Goal: Task Accomplishment & Management: Use online tool/utility

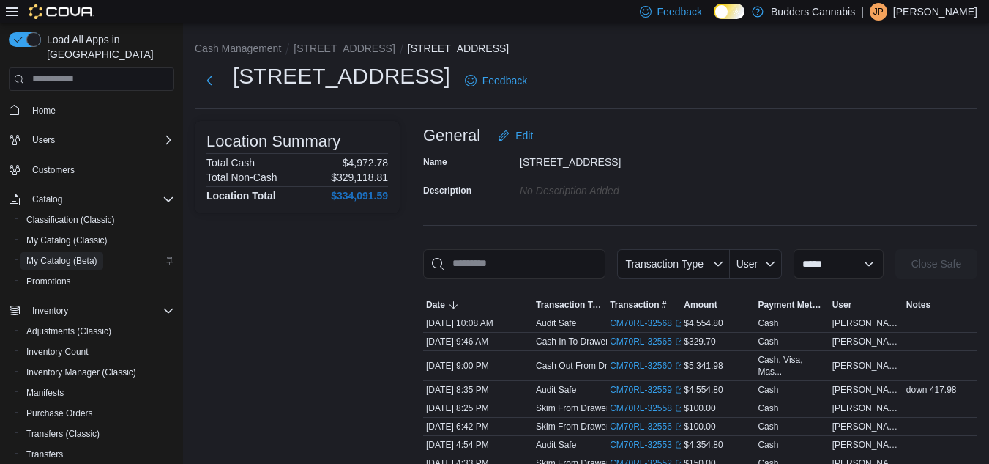
click at [70, 255] on span "My Catalog (Beta)" at bounding box center [61, 261] width 71 height 12
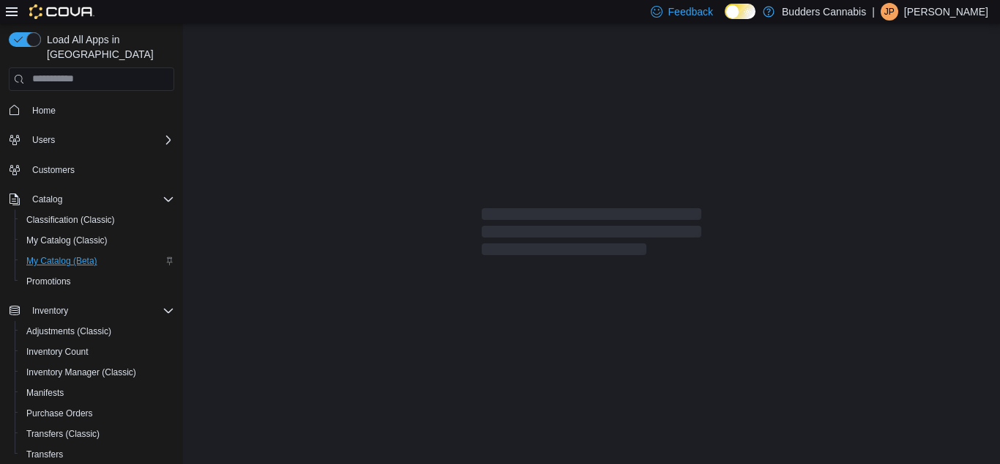
select select "**********"
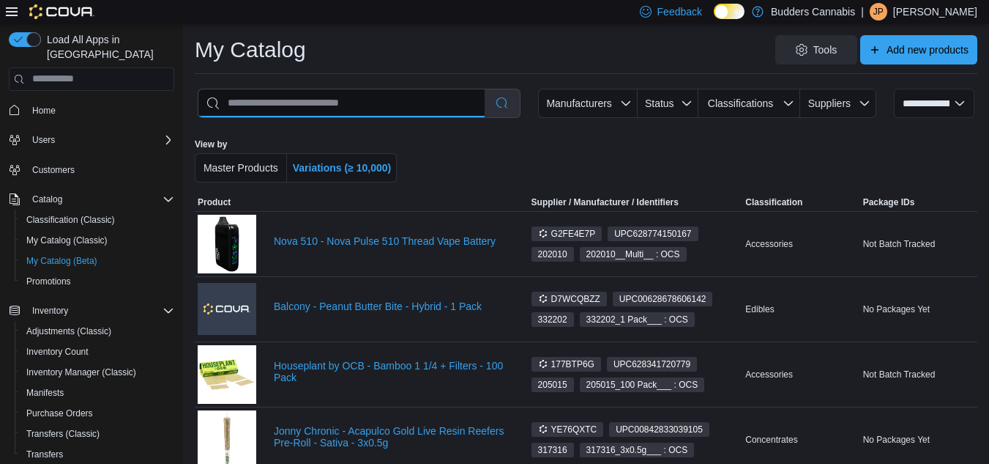
click at [333, 103] on input "search" at bounding box center [341, 103] width 286 height 28
type input "********"
select select "*********"
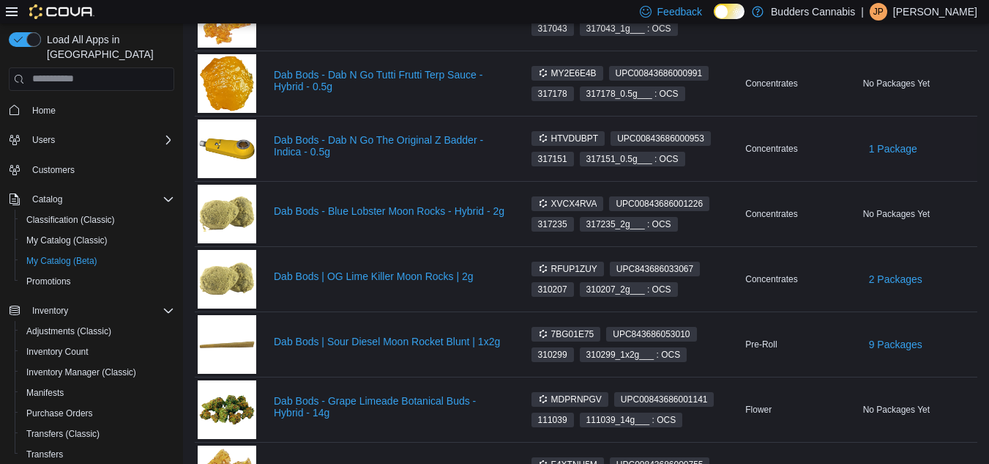
scroll to position [1099, 0]
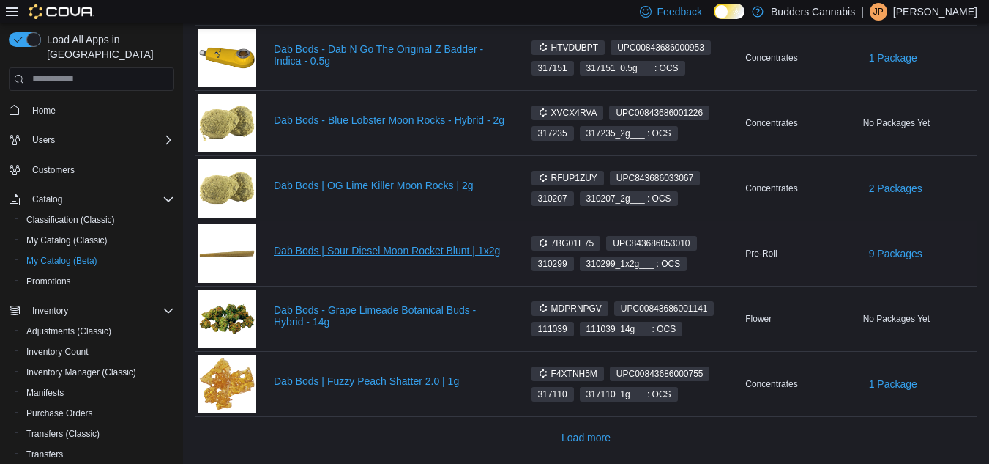
type input "********"
click at [438, 247] on link "Dab Bods | Sour Diesel Moon Rocket Blunt | 1x2g" at bounding box center [389, 251] width 231 height 12
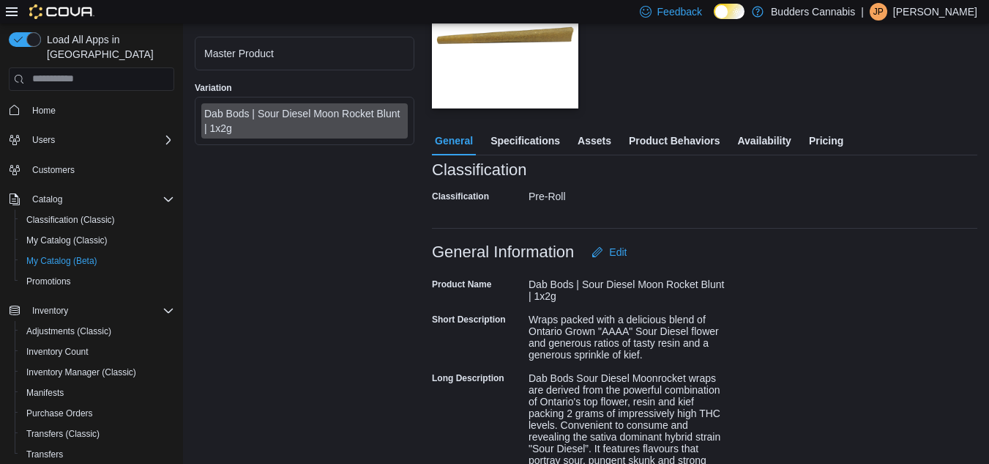
scroll to position [204, 0]
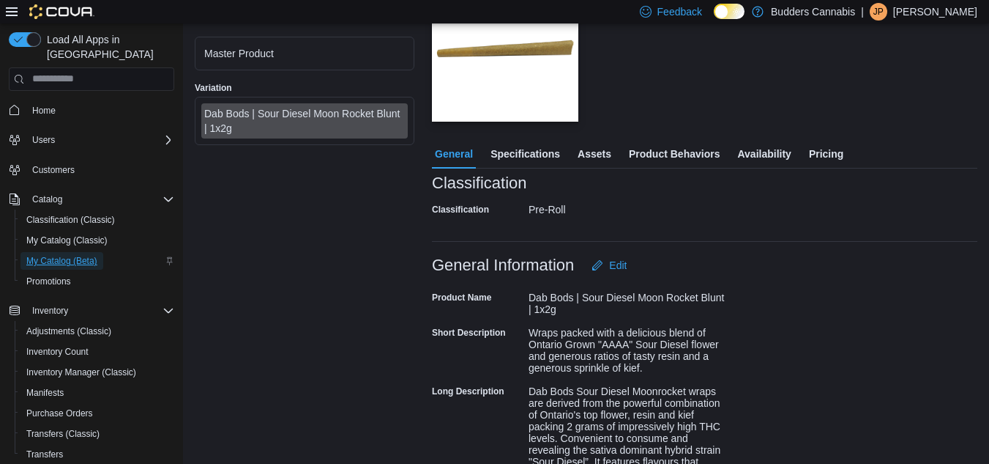
click at [88, 255] on span "My Catalog (Beta)" at bounding box center [61, 261] width 71 height 12
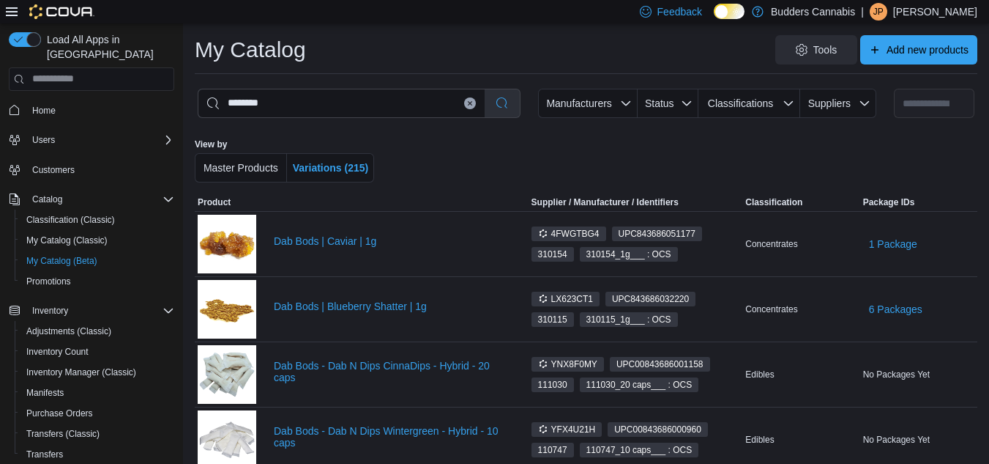
click at [476, 106] on button "Clear input" at bounding box center [470, 103] width 12 height 12
select select "**********"
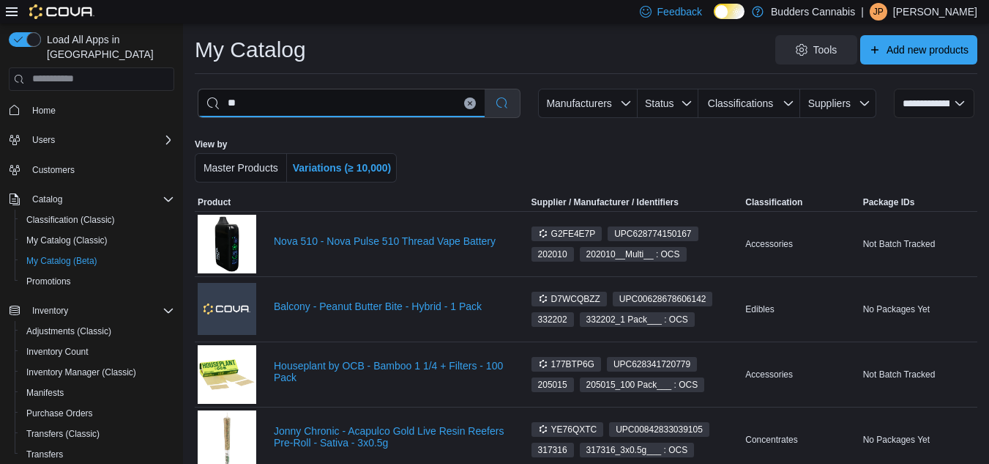
type input "*"
type input "**********"
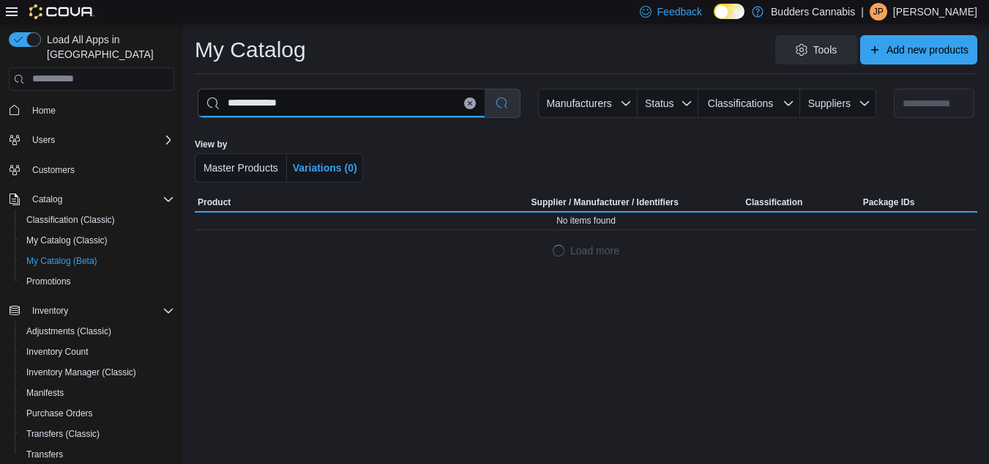
select select "*********"
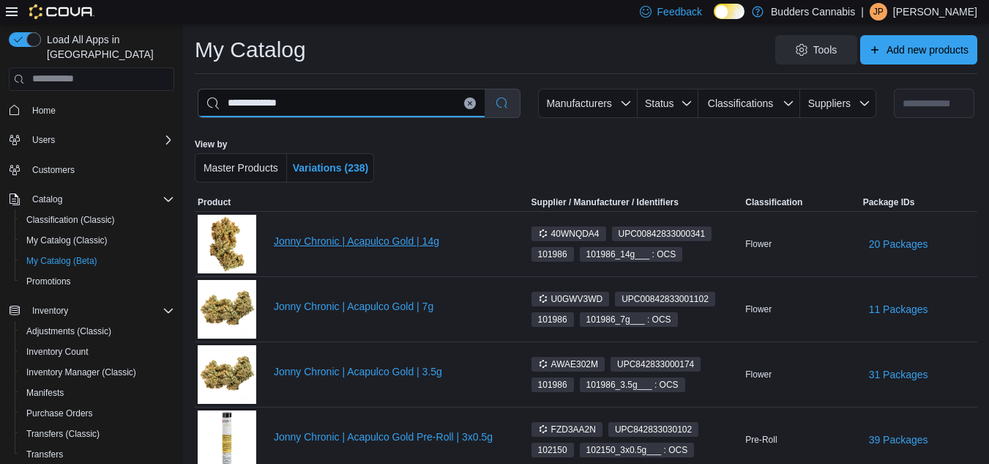
type input "**********"
click at [357, 242] on link "Jonny Chronic | Acapulco Gold | 14g" at bounding box center [389, 241] width 231 height 12
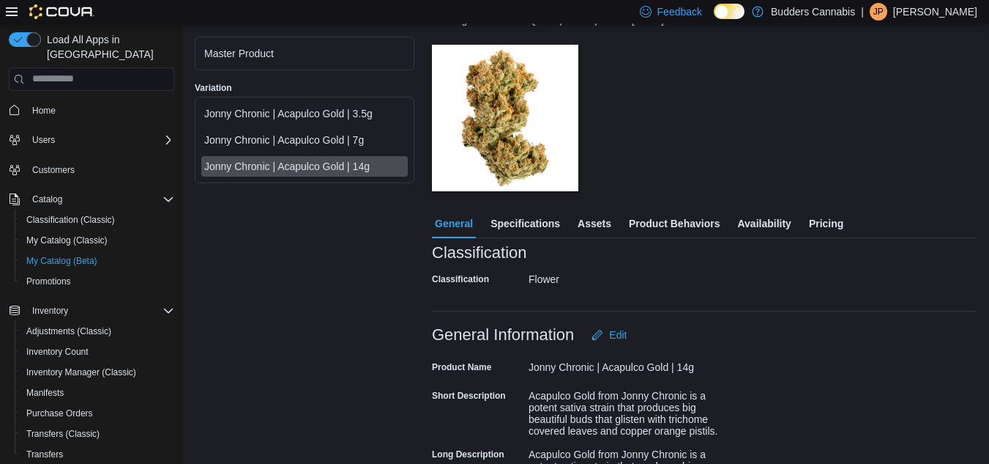
scroll to position [146, 0]
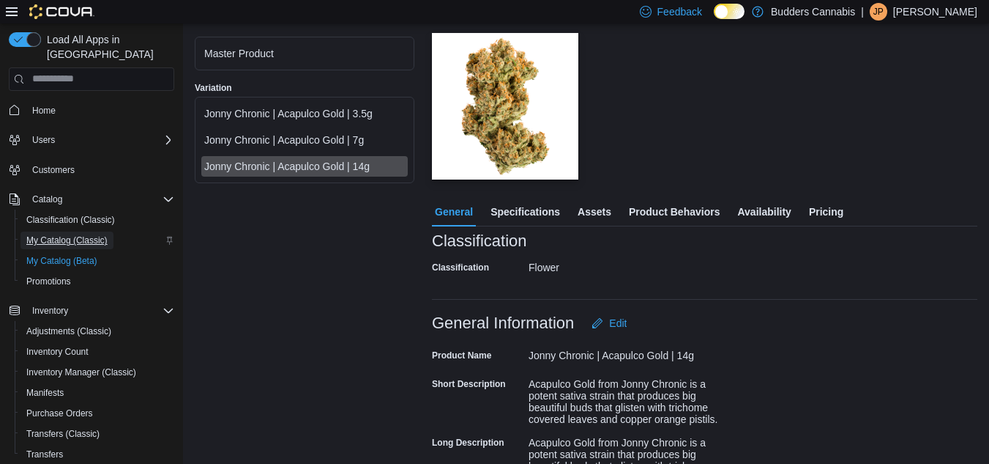
click at [64, 234] on span "My Catalog (Classic)" at bounding box center [66, 240] width 81 height 12
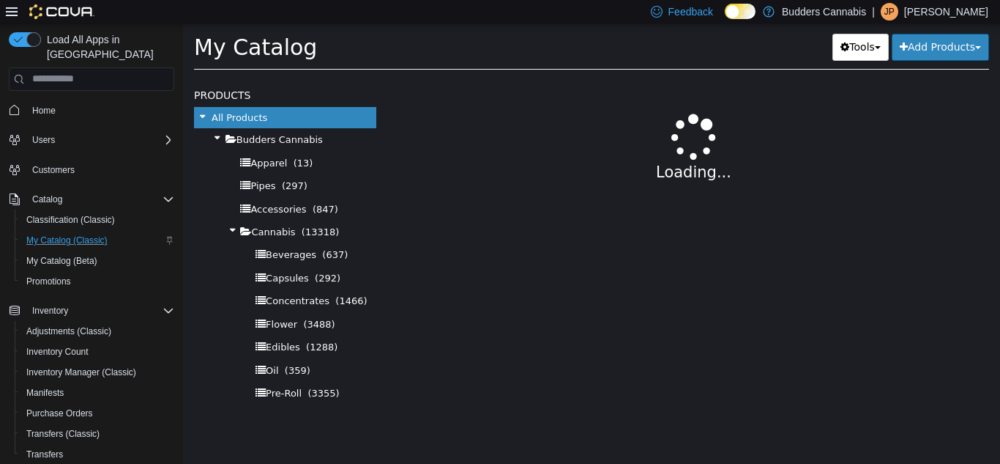
select select "**********"
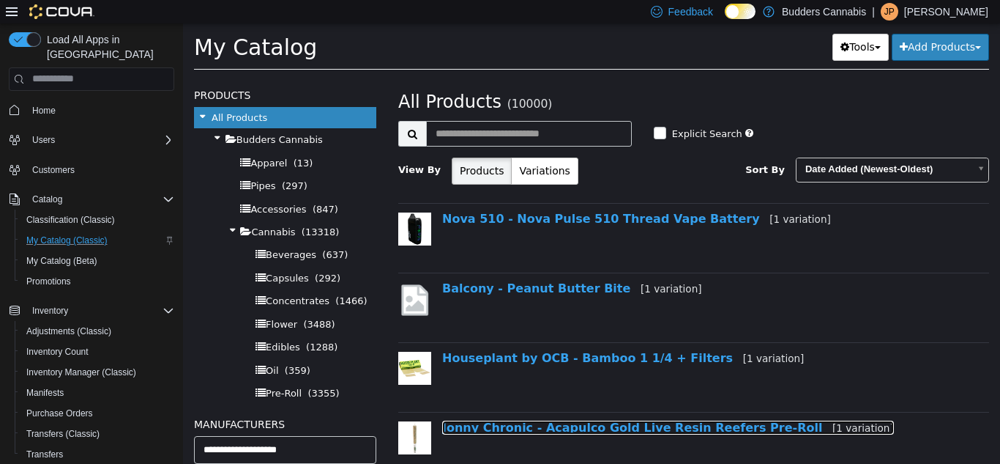
click at [570, 433] on link "Jonny Chronic - Acapulco Gold Live Resin Reefers Pre-Roll [1 variation]" at bounding box center [668, 427] width 452 height 14
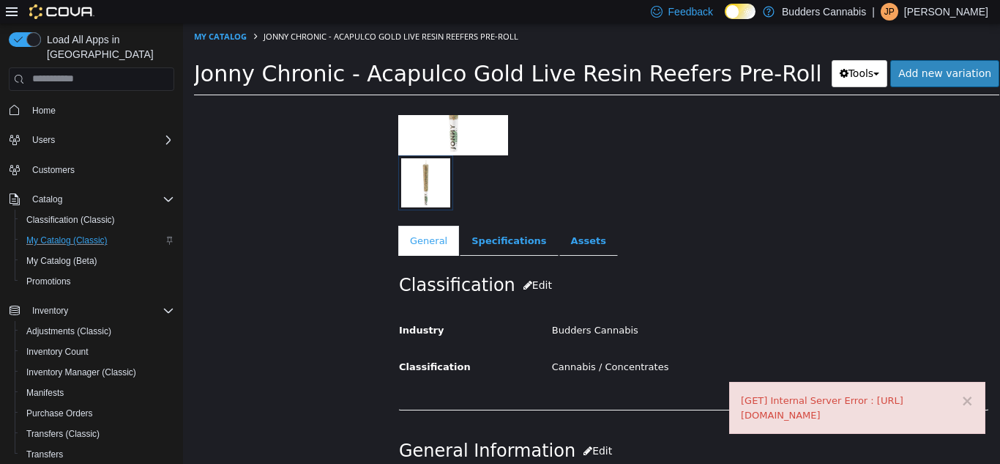
scroll to position [220, 0]
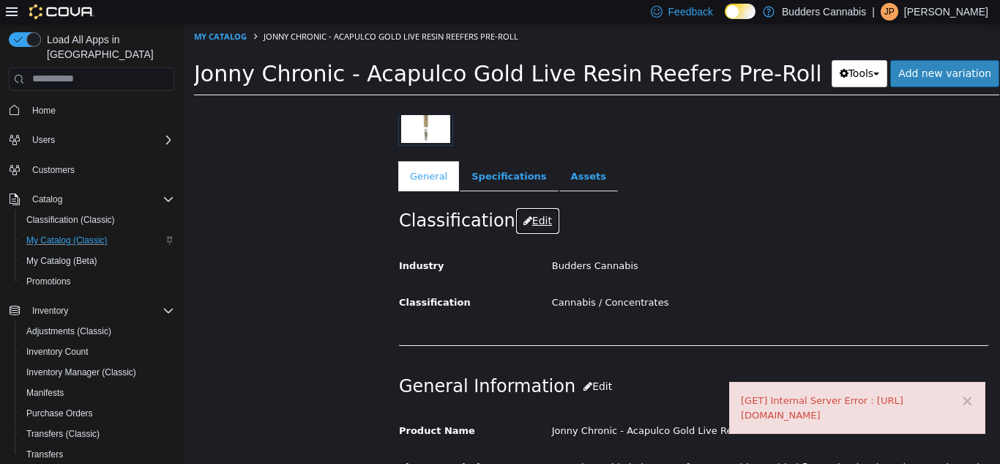
click at [539, 223] on button "Edit" at bounding box center [538, 220] width 45 height 27
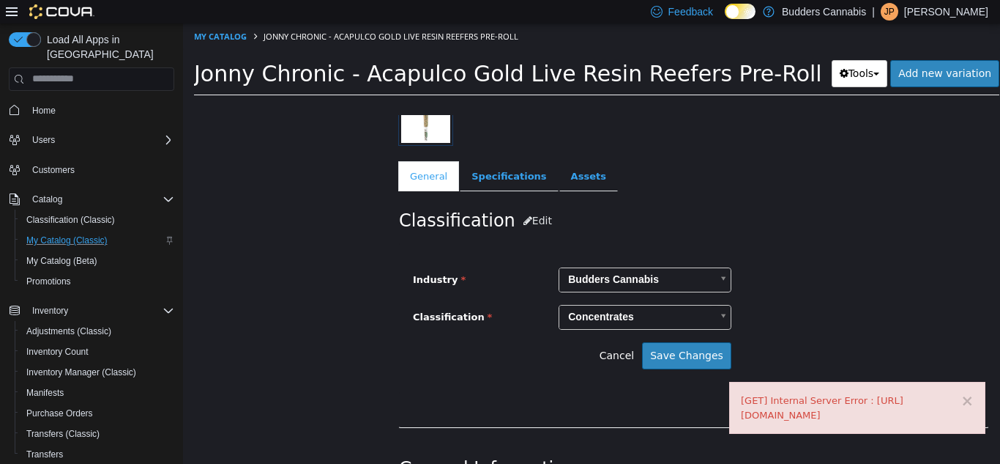
click at [820, 258] on div "Industry Budders Cannabis ***** Classification Concentrates ***** Cancel Save C…" at bounding box center [694, 318] width 590 height 152
click at [620, 349] on button "Cancel" at bounding box center [620, 354] width 43 height 27
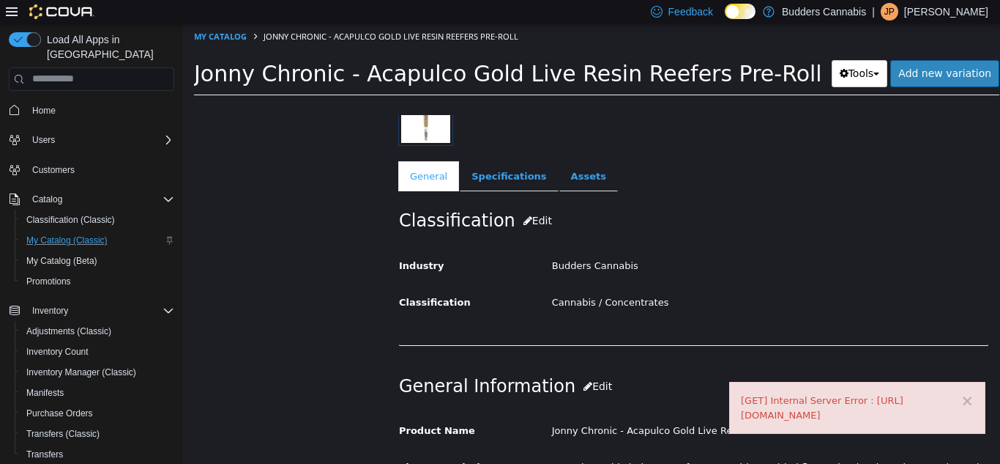
click at [247, 311] on div at bounding box center [285, 288] width 204 height 349
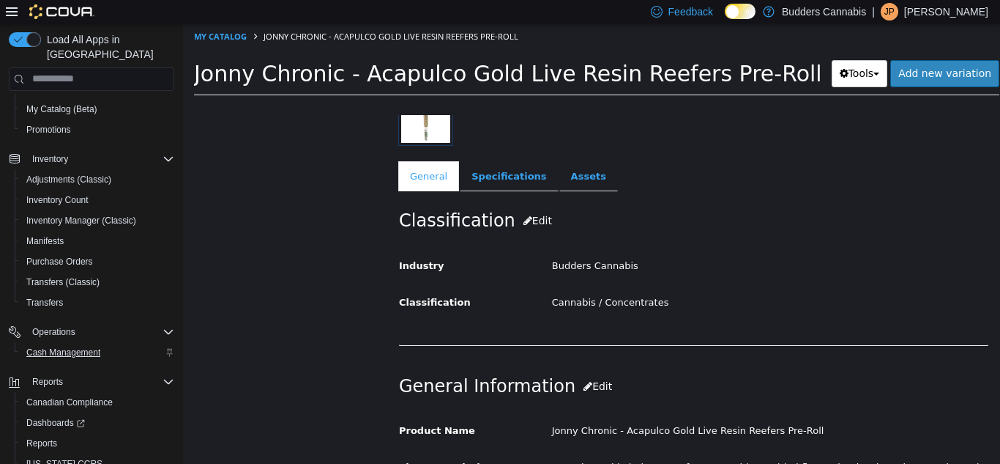
scroll to position [188, 0]
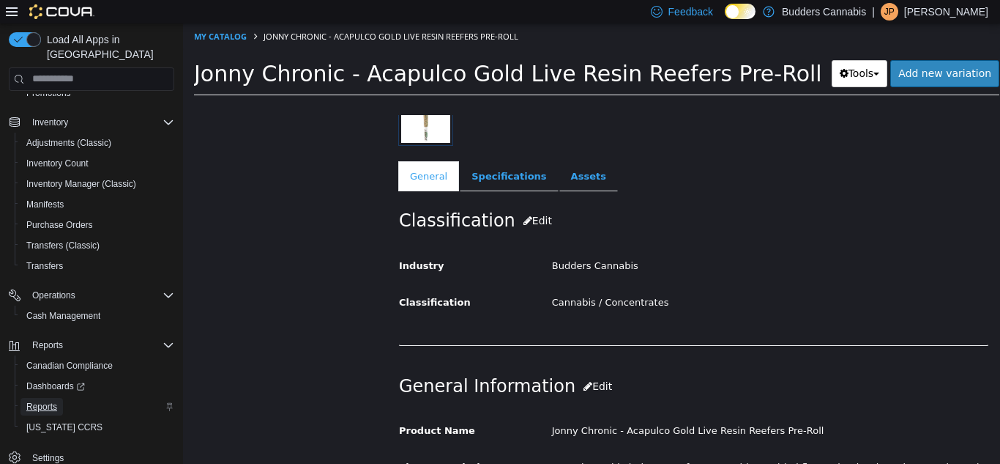
drag, startPoint x: 58, startPoint y: 395, endPoint x: 70, endPoint y: 398, distance: 13.0
click at [58, 398] on link "Reports" at bounding box center [42, 407] width 42 height 18
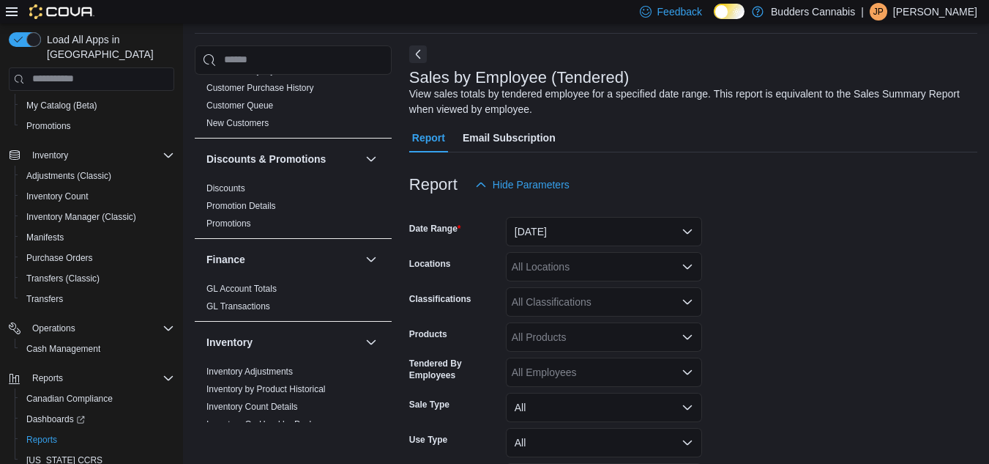
scroll to position [366, 0]
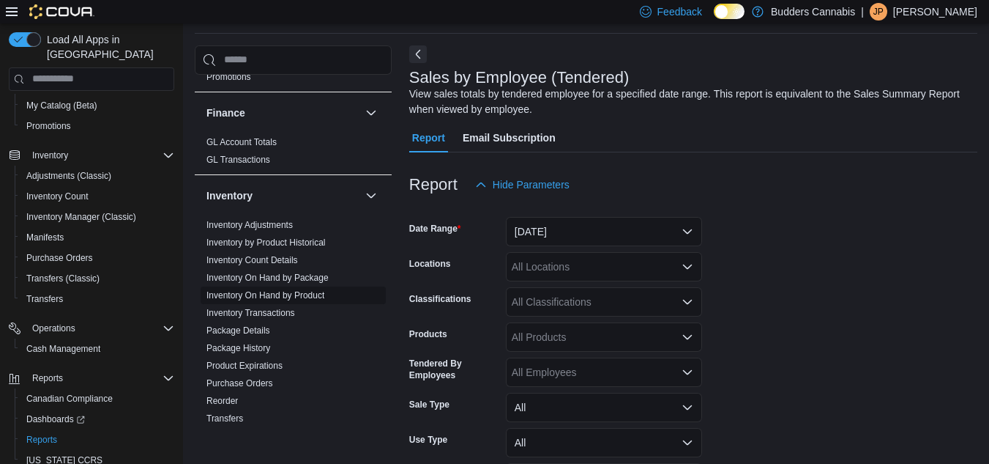
click at [275, 295] on link "Inventory On Hand by Product" at bounding box center [266, 295] width 118 height 10
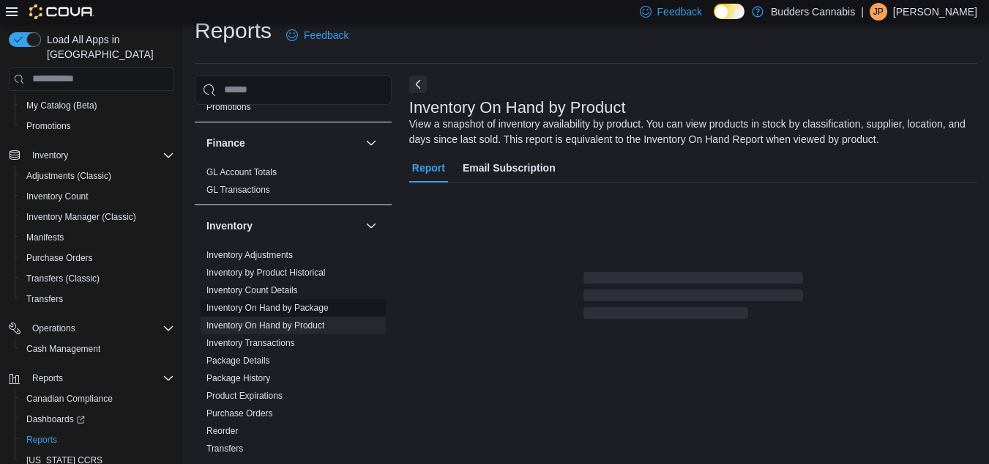
scroll to position [49, 0]
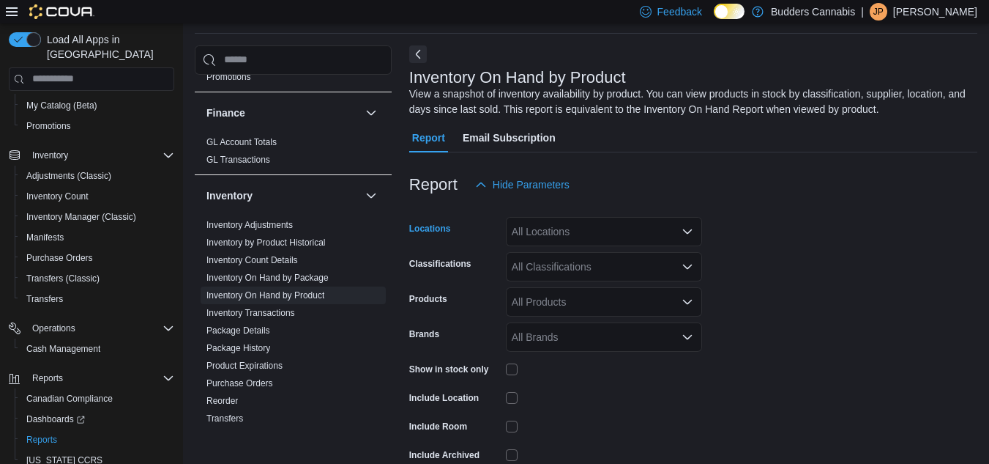
click at [545, 233] on div "All Locations" at bounding box center [604, 231] width 196 height 29
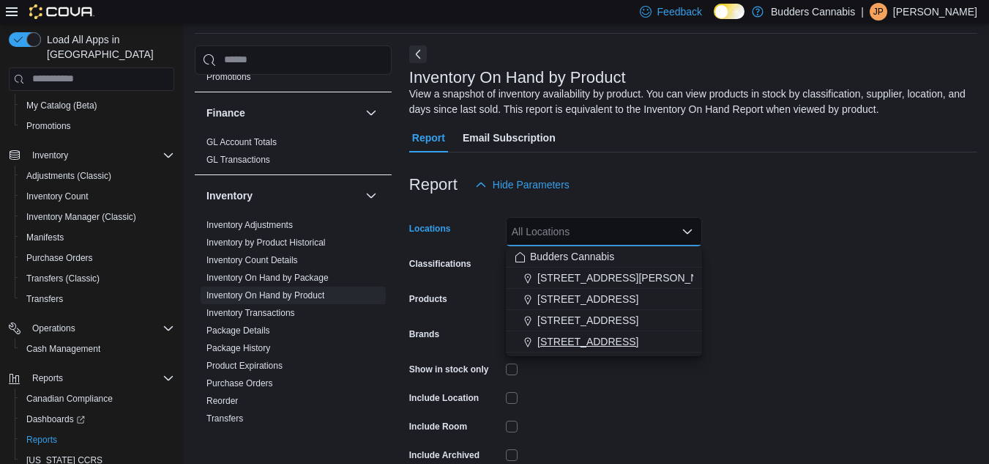
click at [566, 345] on span "[STREET_ADDRESS]" at bounding box center [588, 341] width 101 height 15
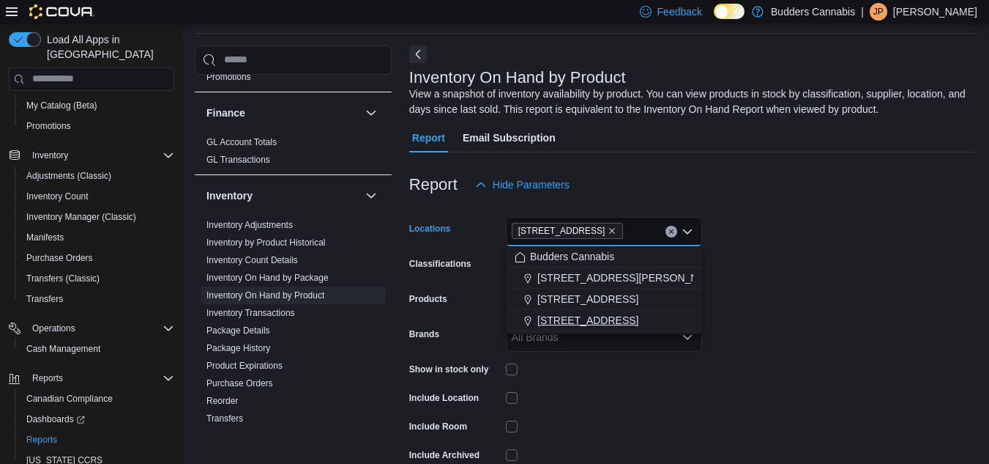
click at [661, 330] on button "3466 Dundas St. W Unit 1" at bounding box center [604, 320] width 196 height 21
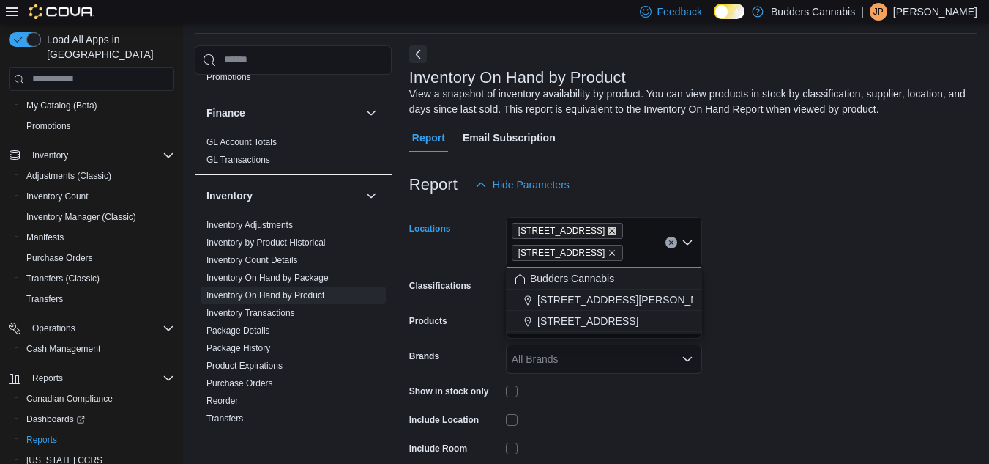
click at [617, 230] on icon "Remove 3466 Dundas St. W Unit 1 from selection in this group" at bounding box center [612, 230] width 9 height 9
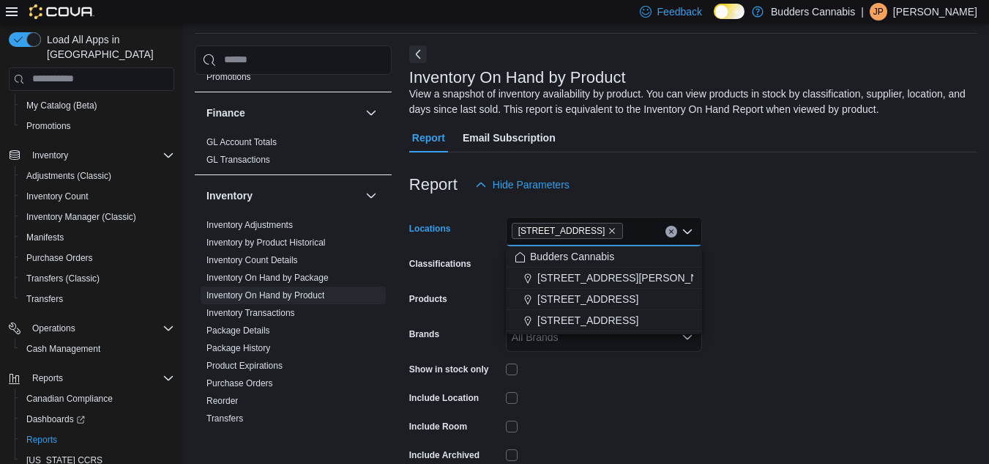
click at [815, 297] on form "Locations 372 Queen St E, Unit A4 Combo box. Selected. 372 Queen St E, Unit A4.…" at bounding box center [693, 353] width 568 height 308
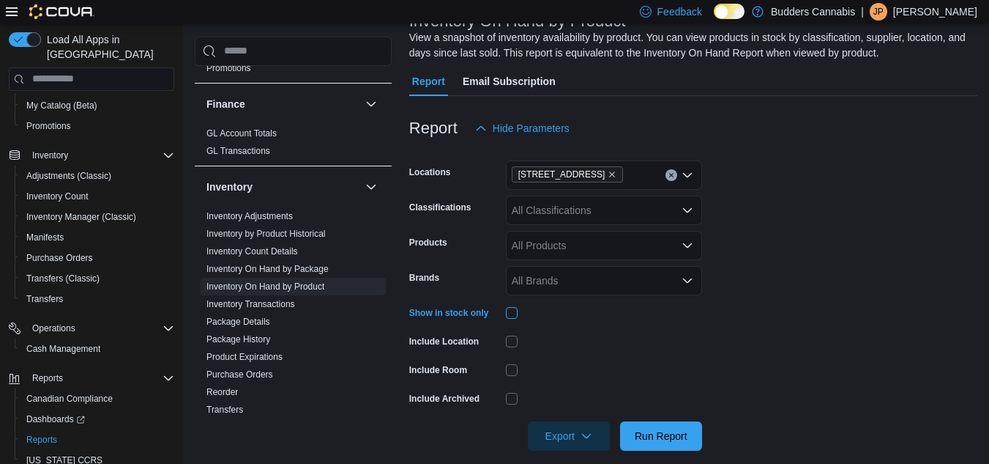
scroll to position [122, 0]
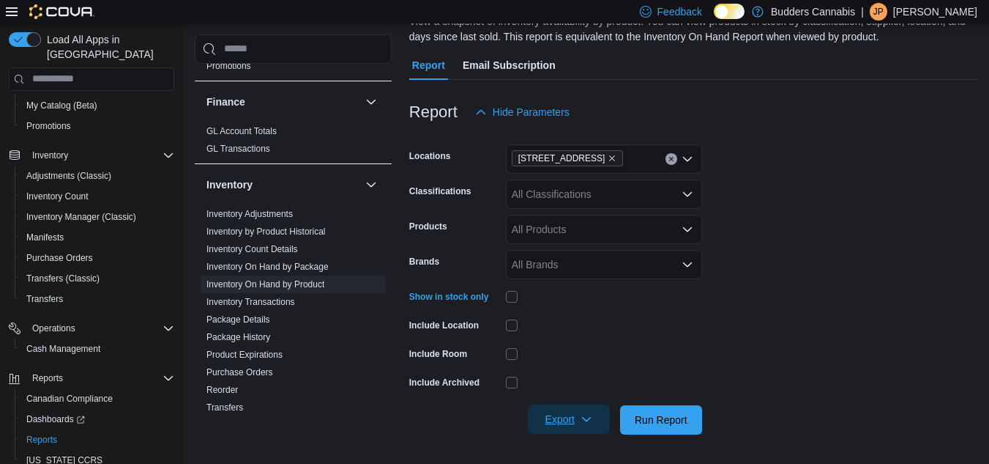
click at [566, 420] on span "Export" at bounding box center [569, 418] width 64 height 29
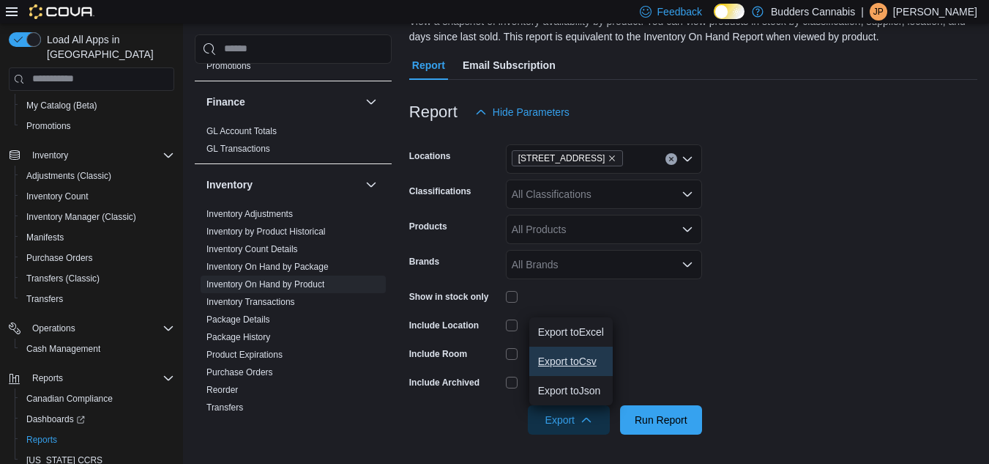
click at [568, 365] on span "Export to Csv" at bounding box center [571, 361] width 66 height 12
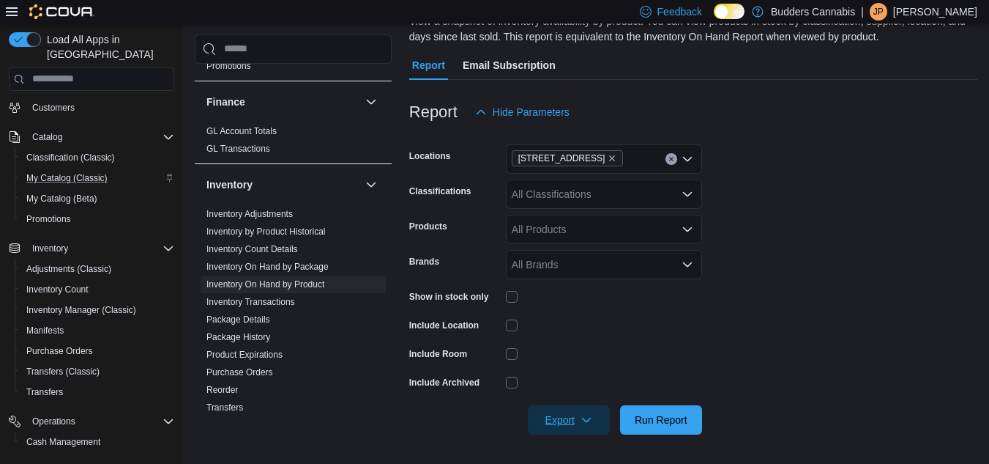
scroll to position [0, 0]
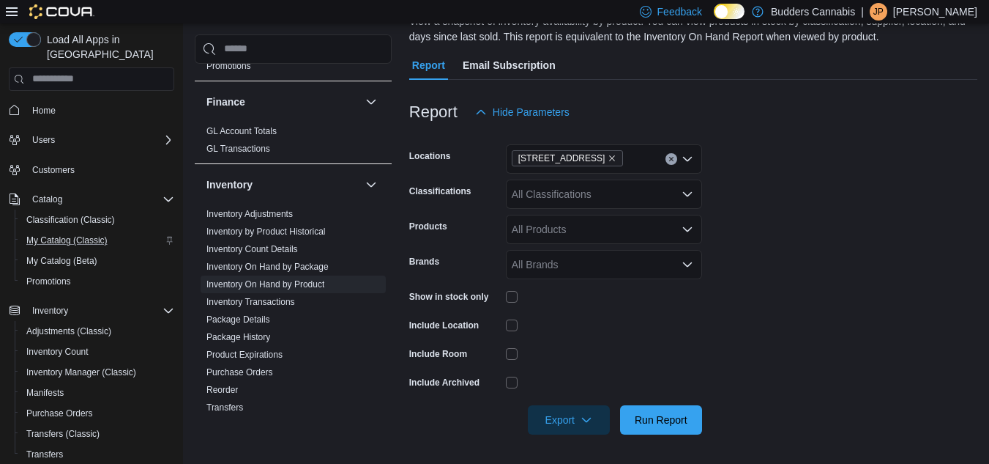
click at [67, 101] on span "Home" at bounding box center [100, 110] width 148 height 18
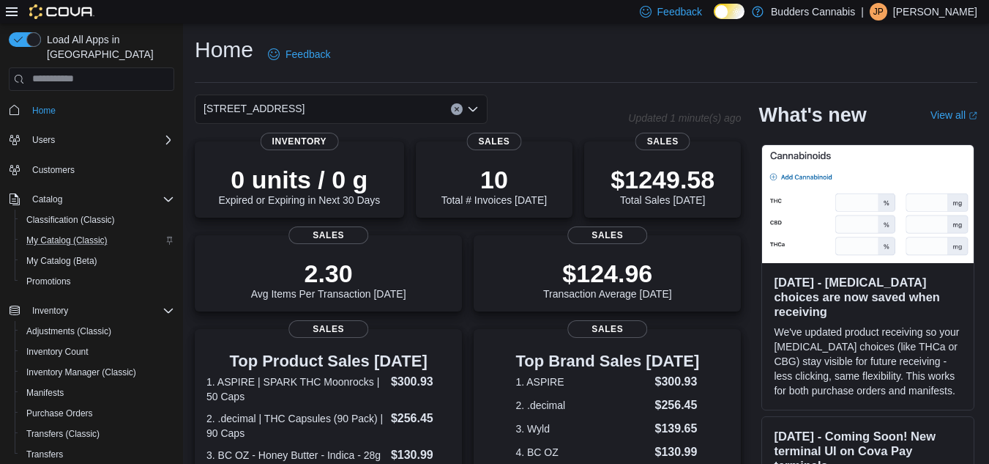
click at [351, 108] on div "[STREET_ADDRESS]" at bounding box center [341, 108] width 293 height 29
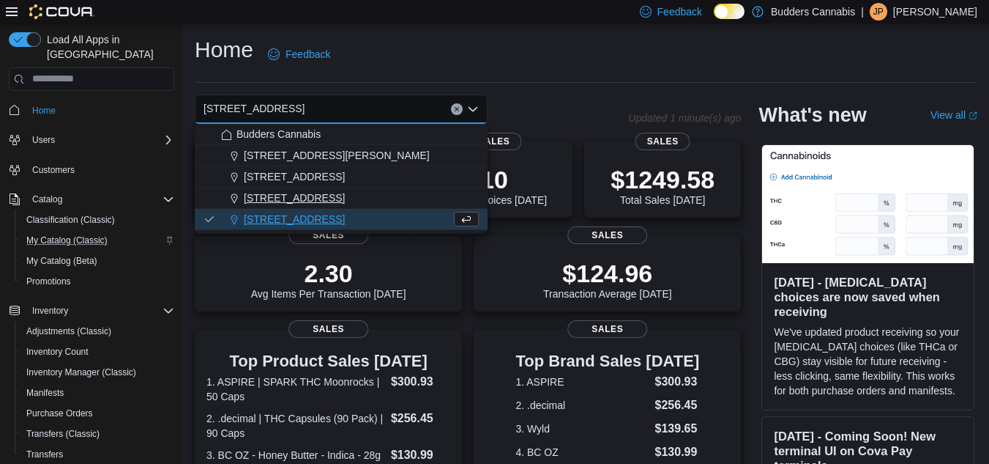
click at [267, 201] on span "3466 Dundas St. W Unit 1" at bounding box center [294, 197] width 101 height 15
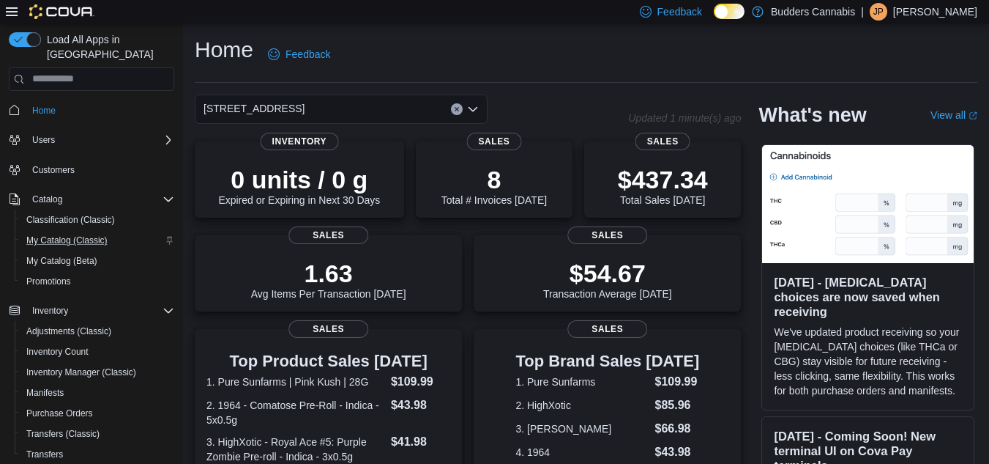
click at [530, 82] on hr at bounding box center [586, 82] width 783 height 1
click at [395, 105] on div "3466 Dundas St. W Unit 1" at bounding box center [341, 108] width 293 height 29
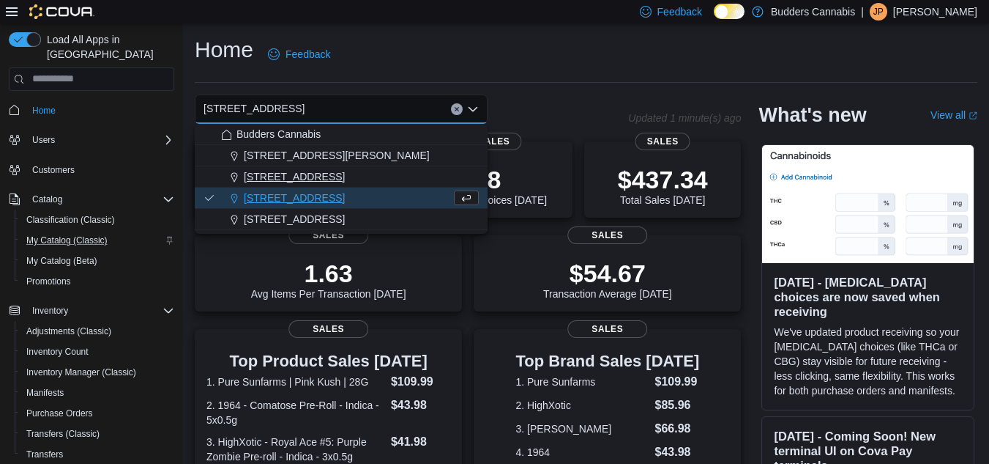
click at [322, 172] on span "1212 Dundas St. W. D" at bounding box center [294, 176] width 101 height 15
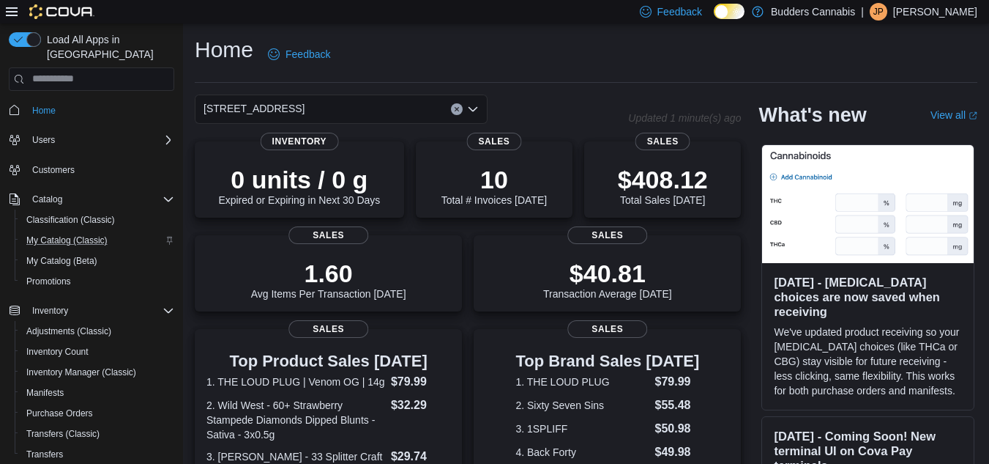
click at [403, 103] on div "1212 Dundas St. W. D Combo box. Selected. 1212 Dundas St. W. D. Press Backspace…" at bounding box center [341, 108] width 293 height 29
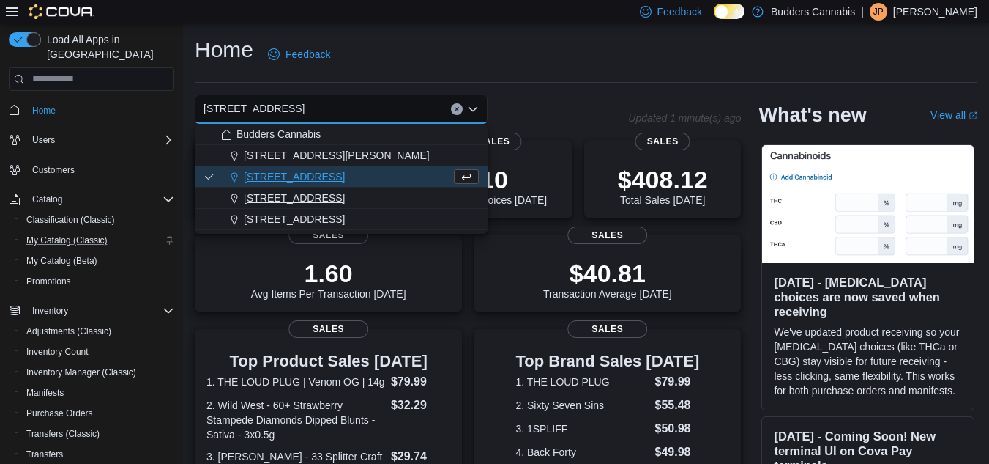
click at [345, 204] on span "3466 Dundas St. W Unit 1" at bounding box center [294, 197] width 101 height 15
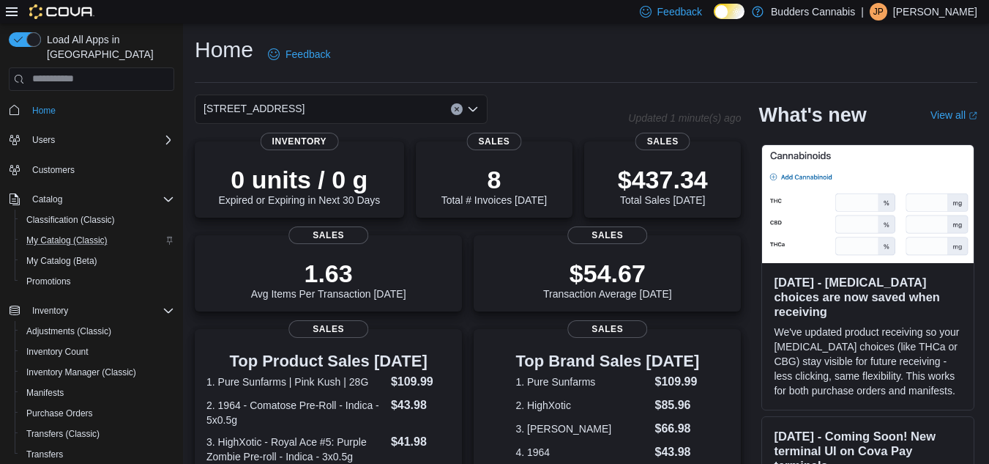
click at [348, 108] on div "3466 Dundas St. W Unit 1" at bounding box center [341, 108] width 293 height 29
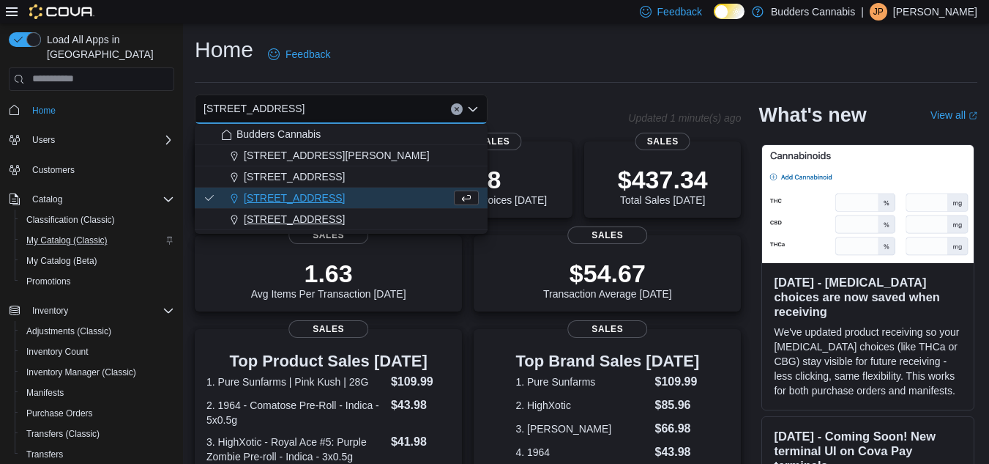
click at [341, 215] on span "[STREET_ADDRESS]" at bounding box center [294, 219] width 101 height 15
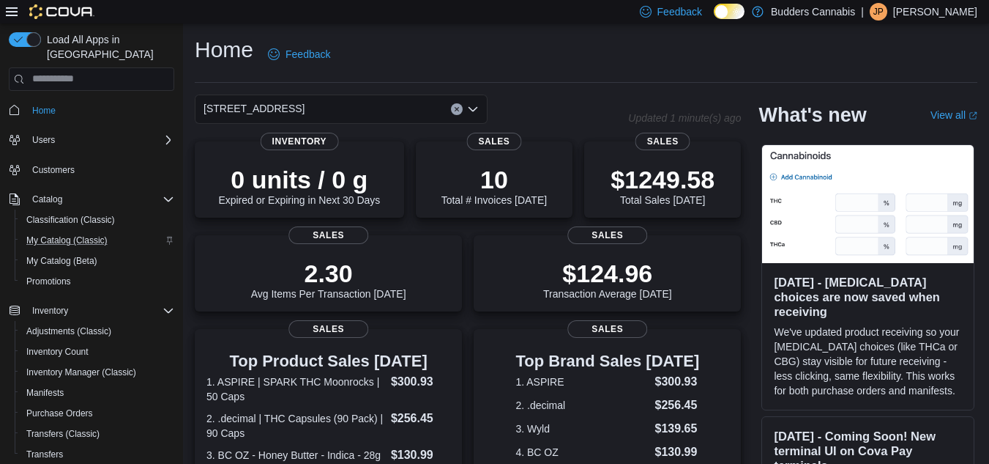
click at [397, 97] on div "372 Queen St E, Unit A4 Combo box. Selected. 372 Queen St E, Unit A4. Press Bac…" at bounding box center [341, 108] width 293 height 29
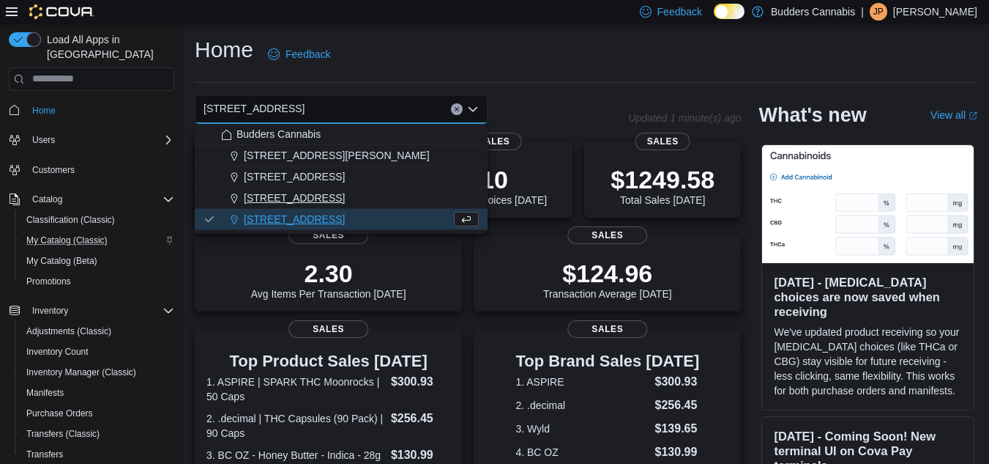
click at [321, 201] on span "3466 Dundas St. W Unit 1" at bounding box center [294, 197] width 101 height 15
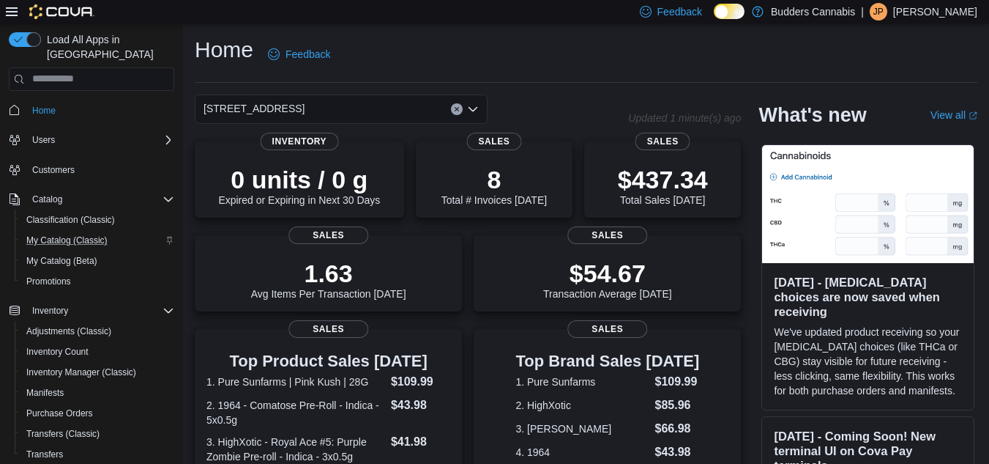
click at [429, 106] on div "3466 Dundas St. W Unit 1 Combo box. Selected. 3466 Dundas St. W Unit 1. Press B…" at bounding box center [341, 108] width 293 height 29
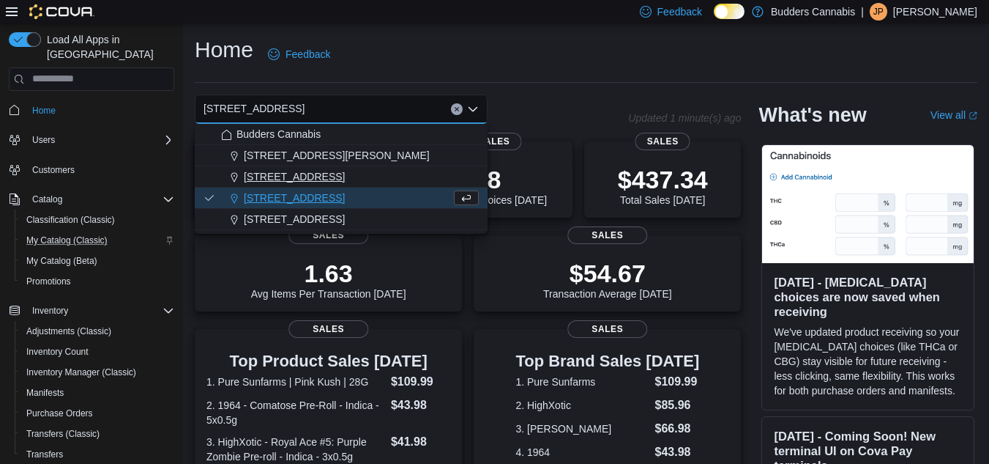
click at [360, 179] on div "1212 Dundas St. W. D" at bounding box center [350, 176] width 258 height 15
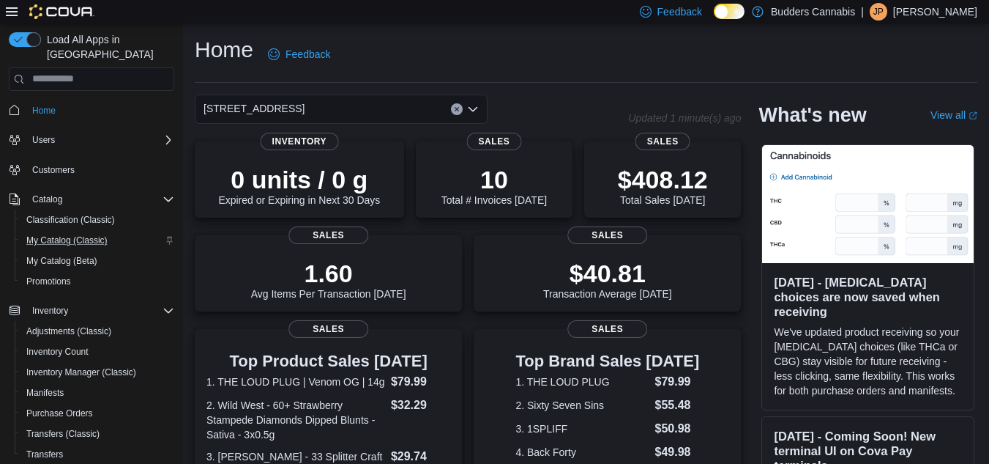
click at [368, 107] on div "1212 Dundas St. W. D Combo box. Selected. 1212 Dundas St. W. D. Press Backspace…" at bounding box center [341, 108] width 293 height 29
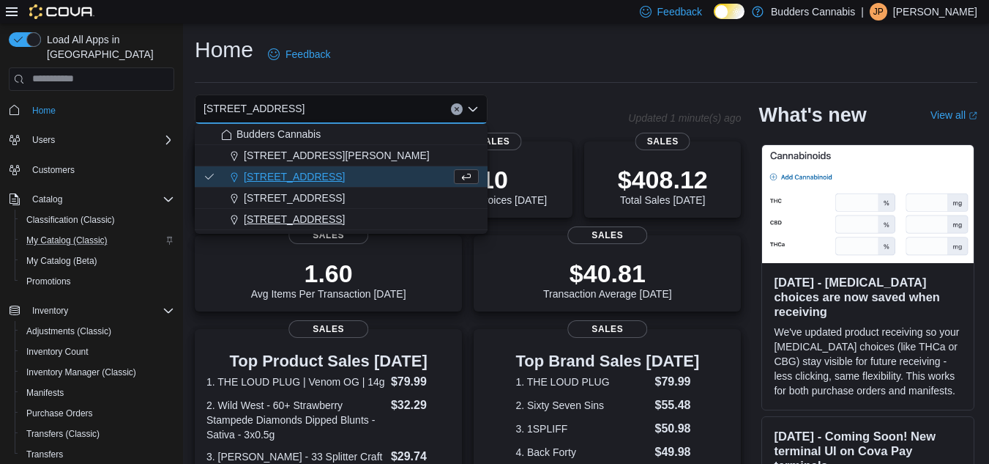
click at [310, 223] on span "[STREET_ADDRESS]" at bounding box center [294, 219] width 101 height 15
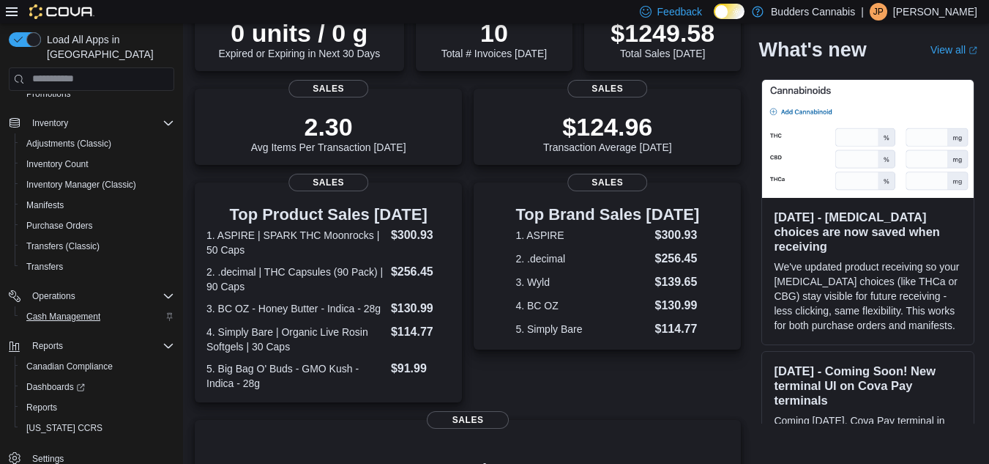
scroll to position [188, 0]
click at [43, 401] on span "Reports" at bounding box center [41, 407] width 31 height 12
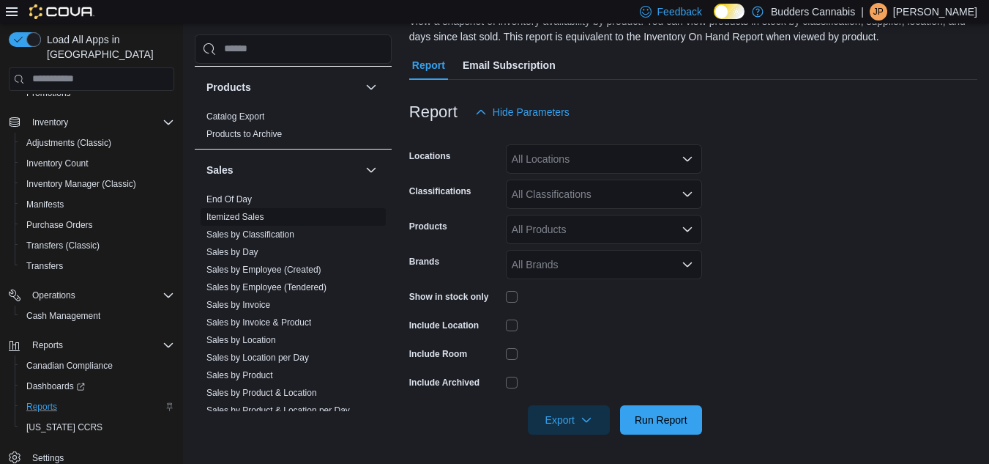
scroll to position [952, 0]
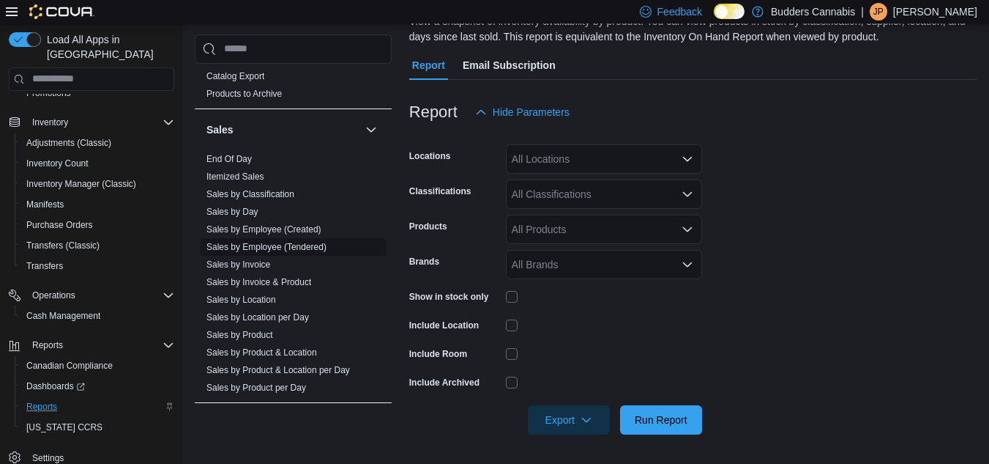
click at [316, 244] on link "Sales by Employee (Tendered)" at bounding box center [267, 247] width 120 height 10
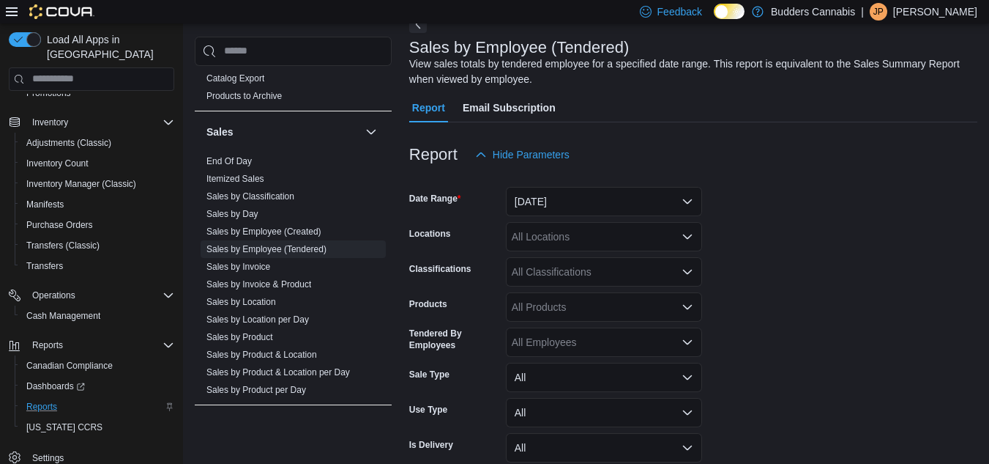
scroll to position [49, 0]
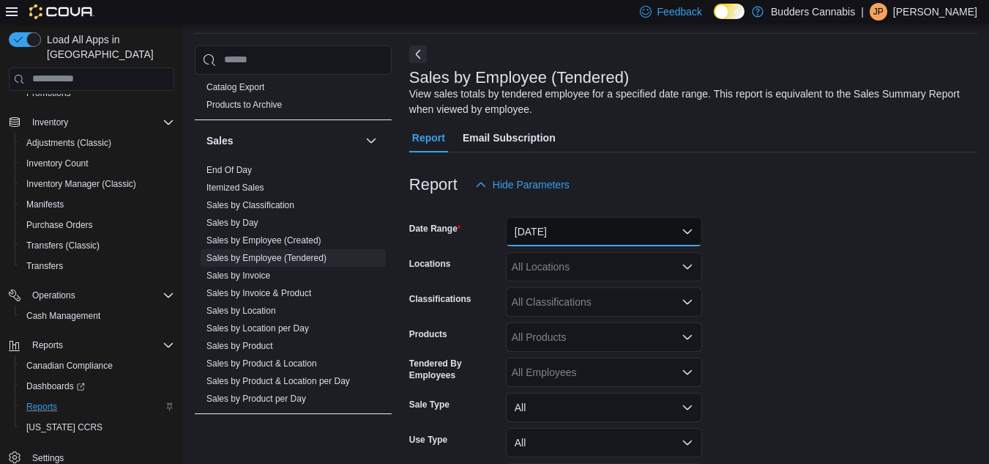
click at [646, 237] on button "Yesterday" at bounding box center [604, 231] width 196 height 29
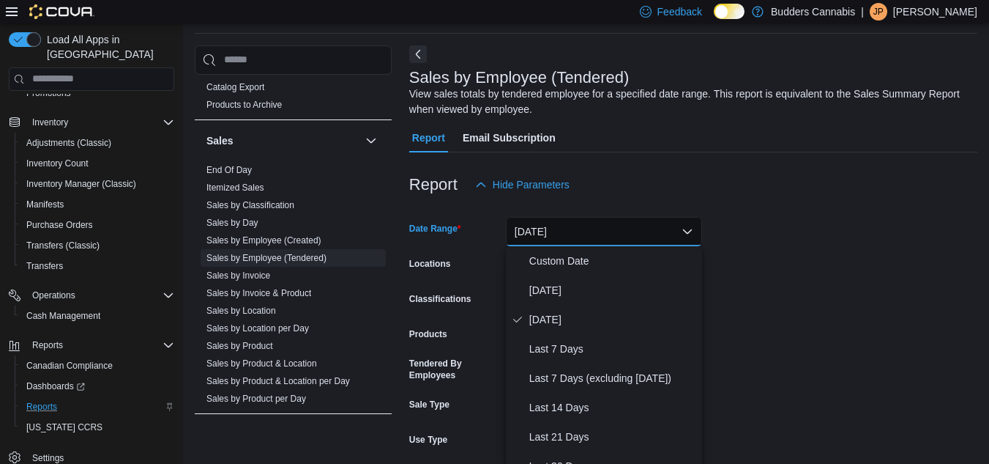
scroll to position [51, 0]
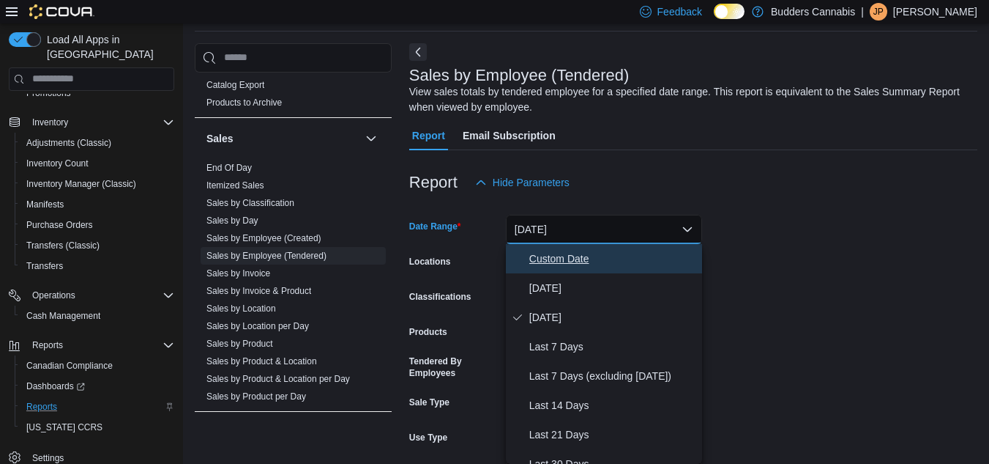
click at [577, 262] on span "Custom Date" at bounding box center [613, 259] width 167 height 18
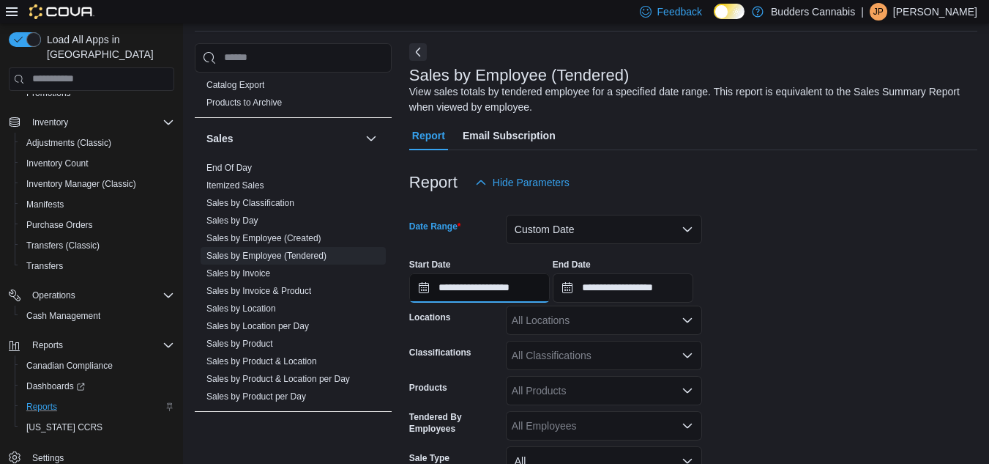
click at [423, 286] on input "**********" at bounding box center [479, 287] width 141 height 29
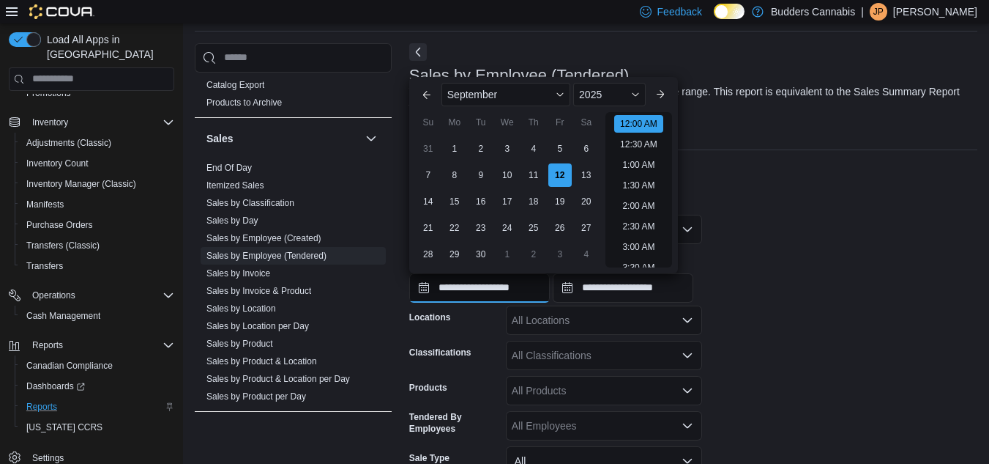
scroll to position [45, 0]
click at [602, 92] on span "2025" at bounding box center [590, 95] width 23 height 12
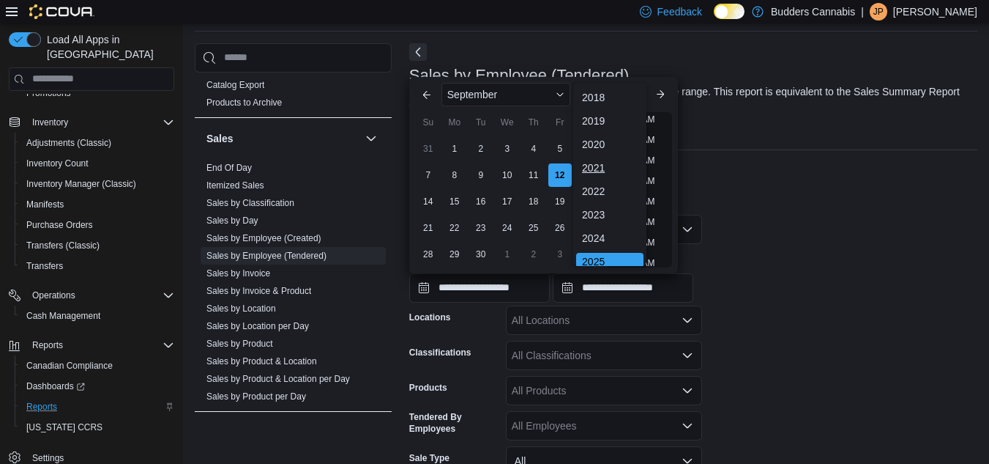
scroll to position [4, 0]
click at [612, 157] on div "2021" at bounding box center [609, 164] width 67 height 18
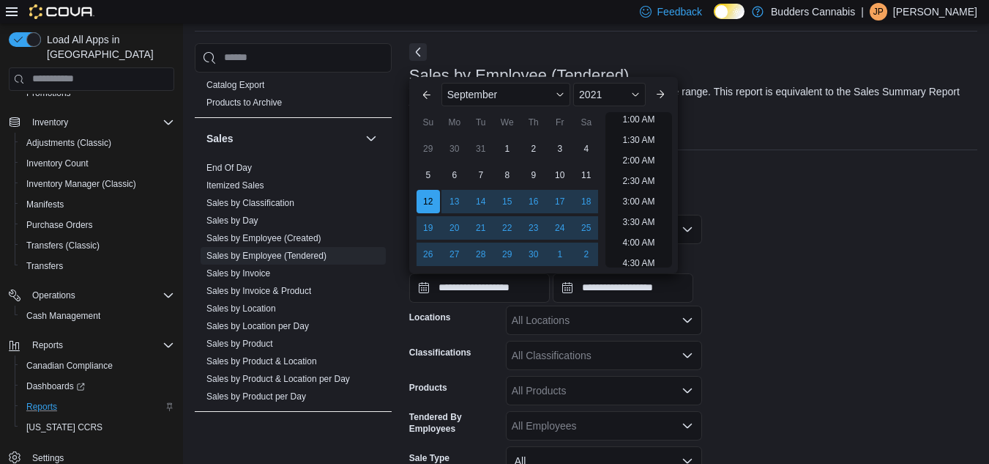
scroll to position [3, 0]
click at [672, 97] on button "Next month" at bounding box center [660, 94] width 23 height 23
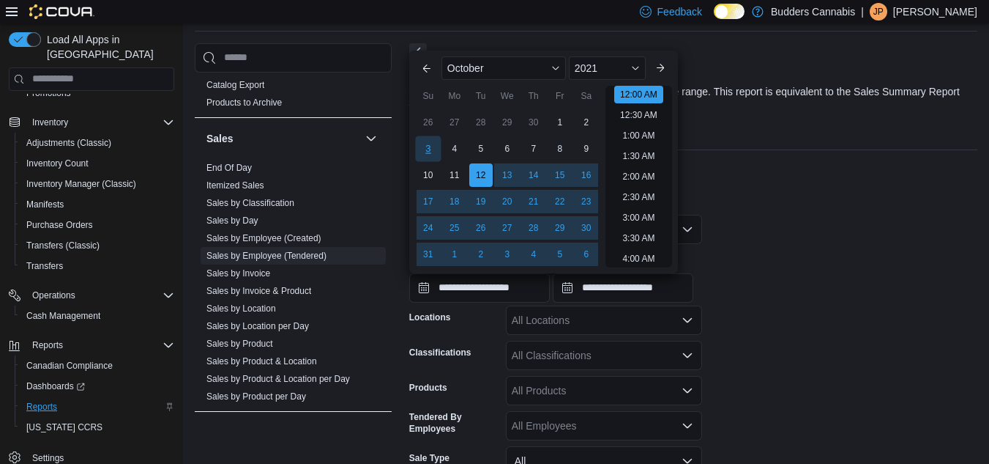
click at [426, 145] on div "3" at bounding box center [428, 148] width 26 height 26
type input "**********"
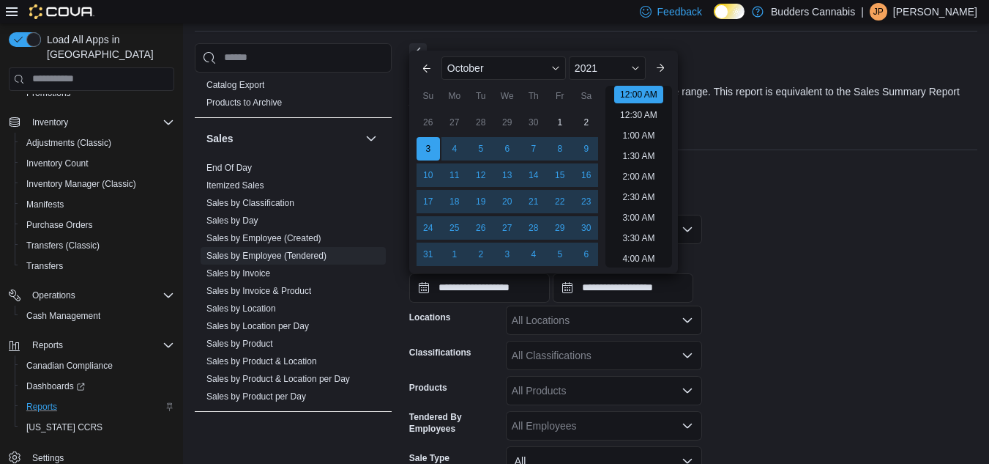
click at [795, 302] on div at bounding box center [693, 303] width 568 height 3
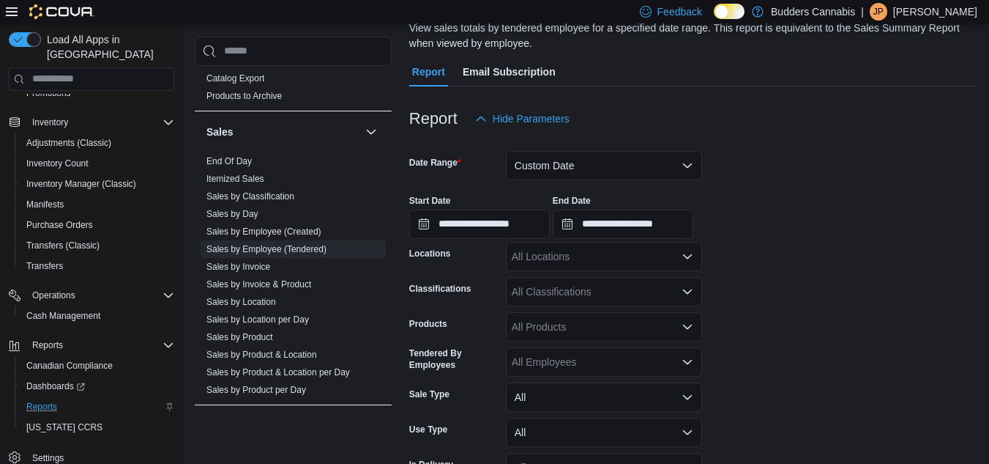
scroll to position [204, 0]
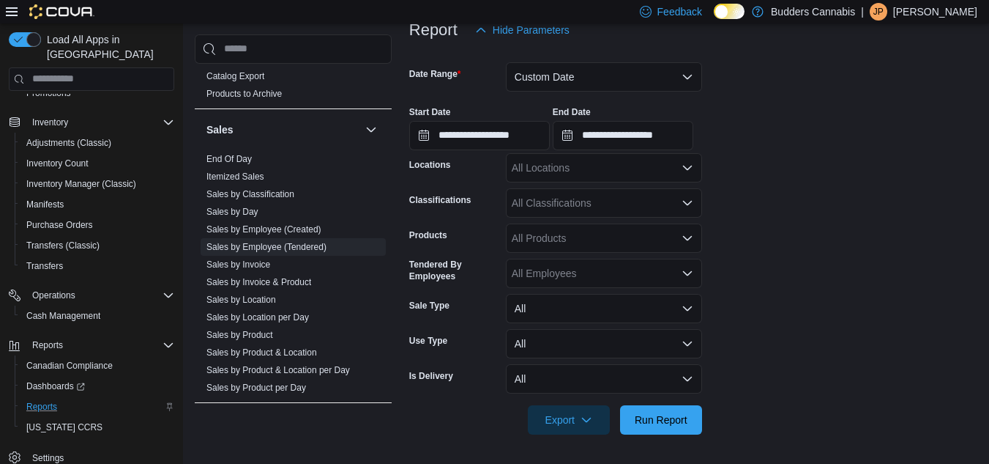
click at [601, 268] on div "All Employees" at bounding box center [604, 273] width 196 height 29
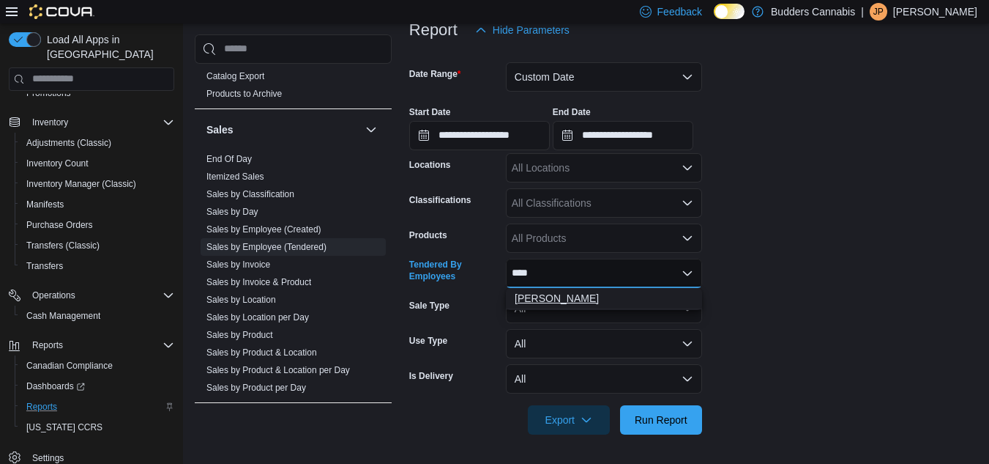
type input "****"
click at [612, 300] on span "[PERSON_NAME]" at bounding box center [604, 298] width 179 height 15
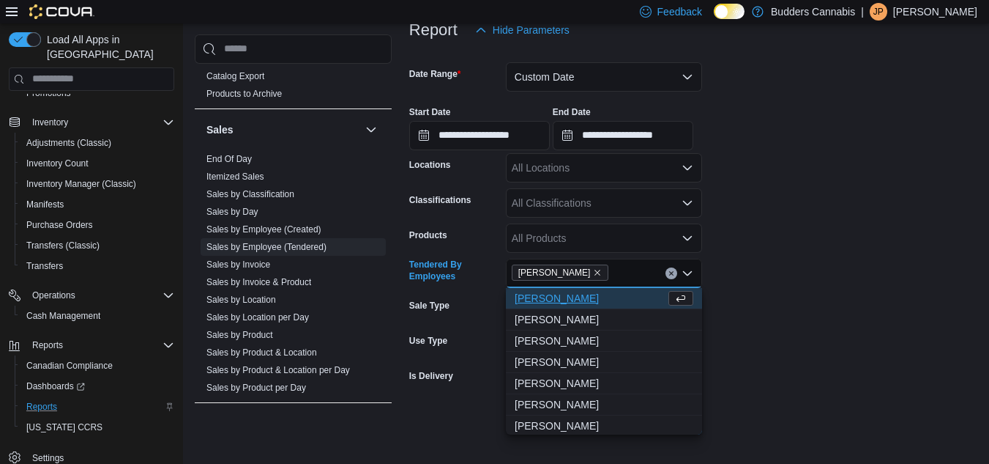
click at [828, 312] on form "**********" at bounding box center [693, 240] width 568 height 390
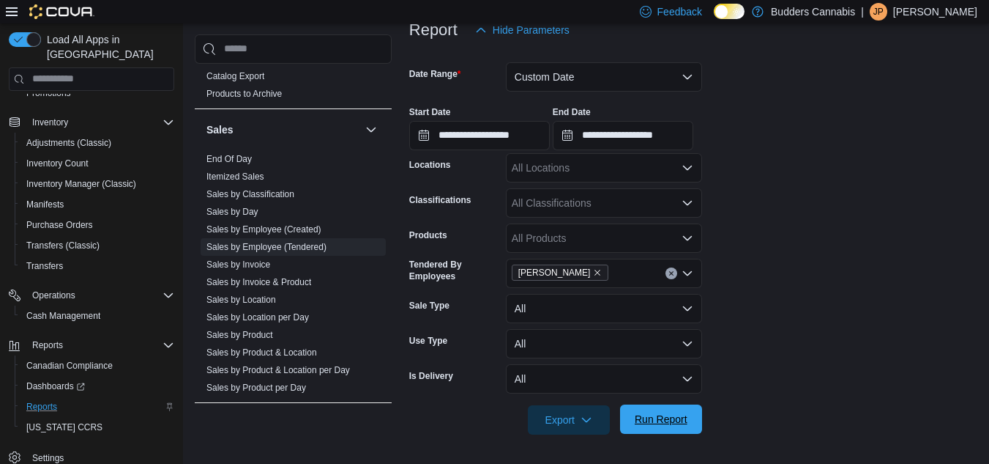
click at [654, 406] on span "Run Report" at bounding box center [661, 418] width 64 height 29
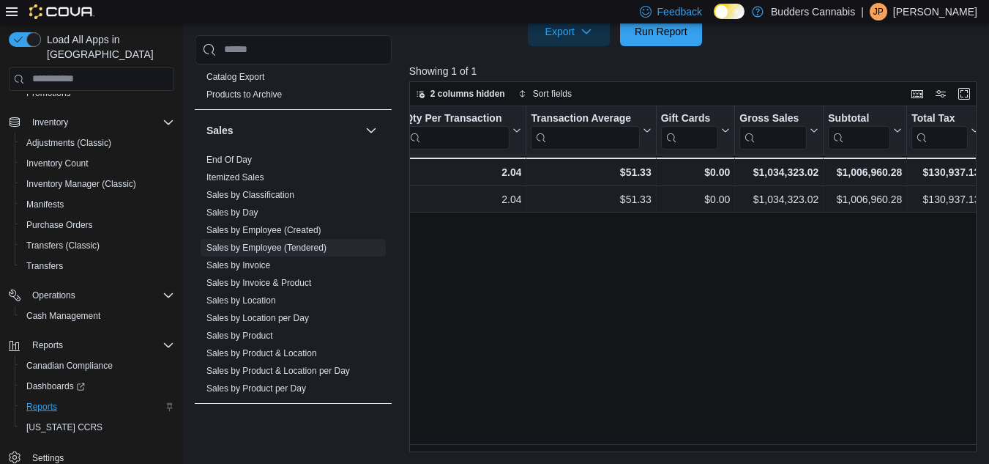
scroll to position [0, 565]
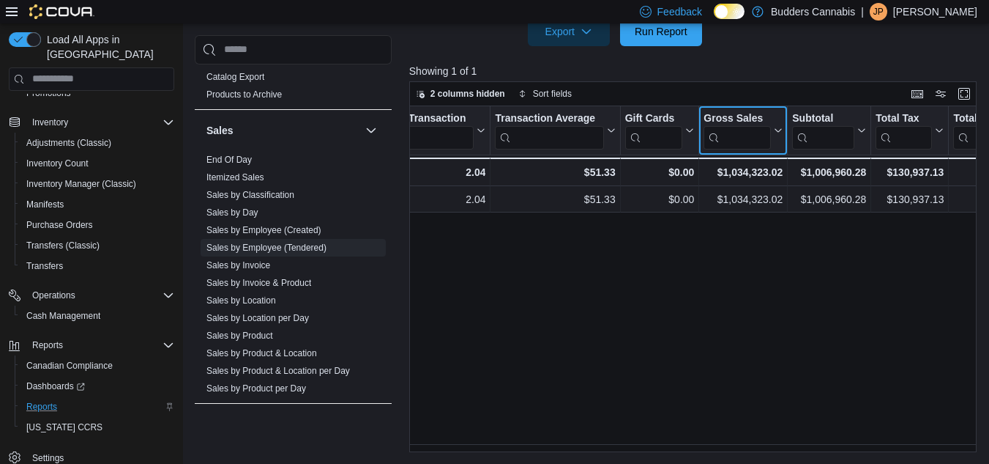
drag, startPoint x: 730, startPoint y: 111, endPoint x: 660, endPoint y: 116, distance: 70.4
click at [776, 127] on icon at bounding box center [777, 130] width 12 height 9
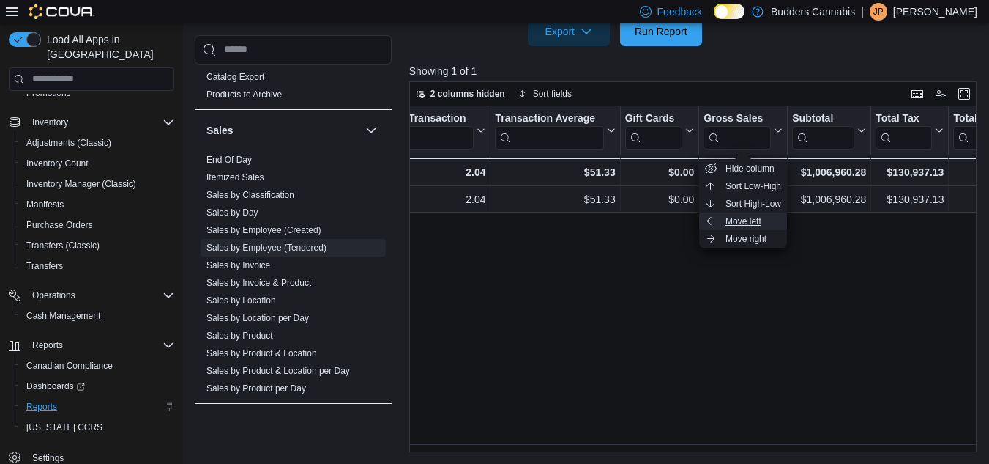
click at [729, 221] on span "Move left" at bounding box center [744, 221] width 36 height 12
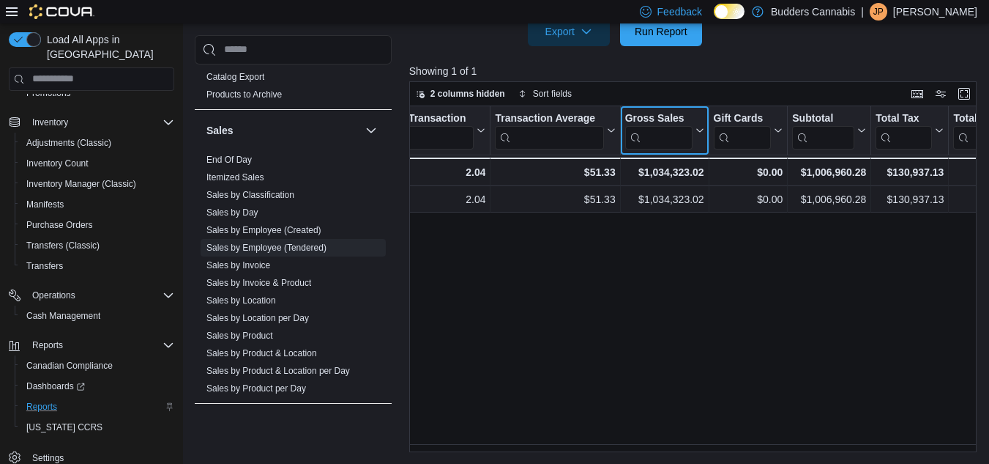
click at [699, 133] on icon at bounding box center [698, 130] width 12 height 9
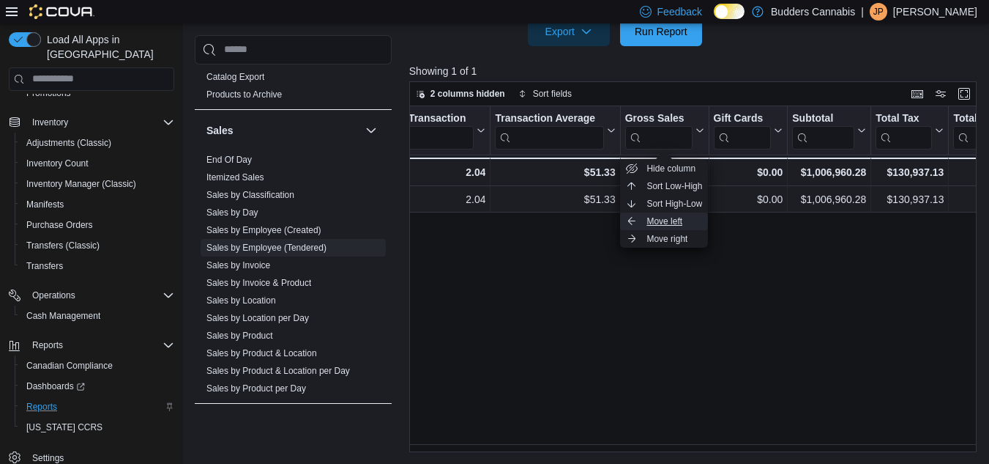
click at [651, 223] on span "Move left" at bounding box center [665, 221] width 36 height 12
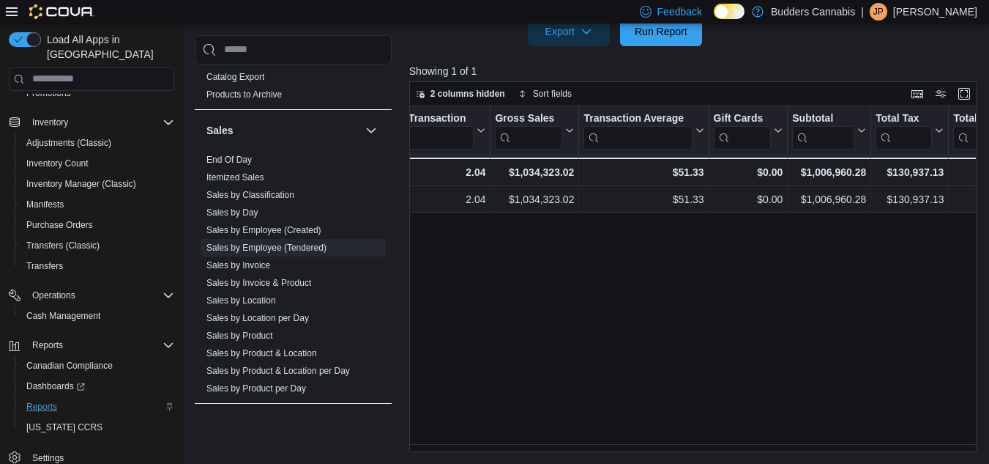
click at [582, 325] on div "Tendered Employee Click to view column header actions Invoices Sold Click to vi…" at bounding box center [695, 279] width 573 height 346
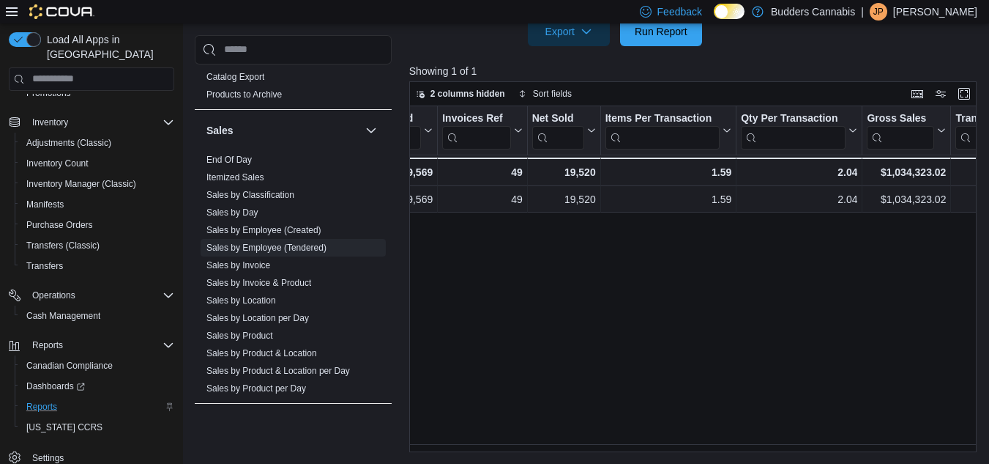
scroll to position [0, 186]
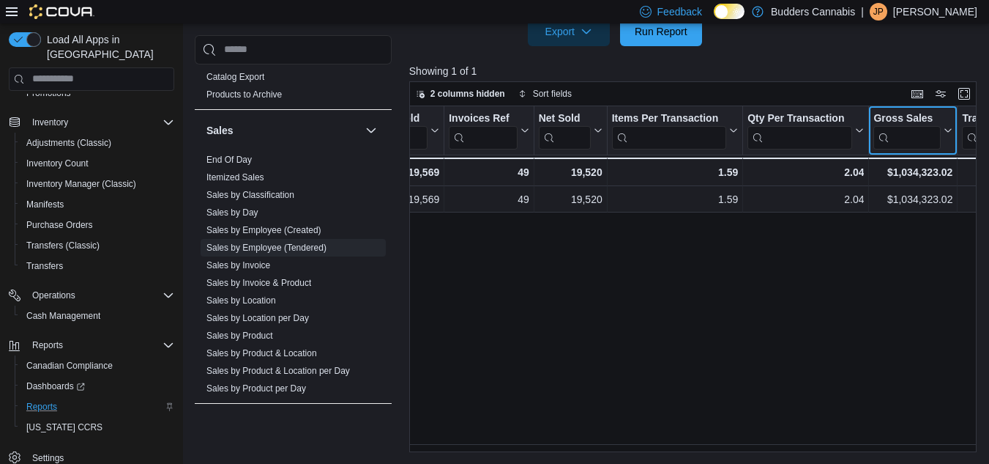
click at [946, 130] on icon at bounding box center [947, 130] width 12 height 9
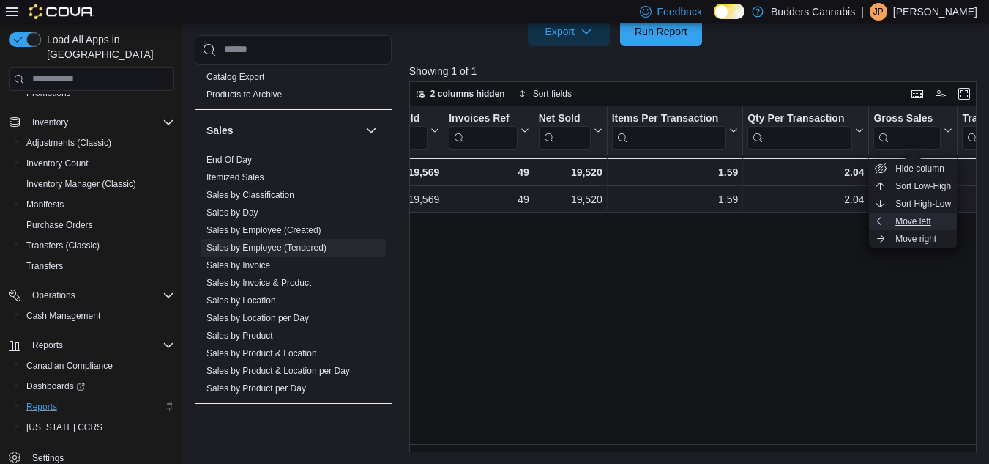
click at [909, 222] on span "Move left" at bounding box center [914, 221] width 36 height 12
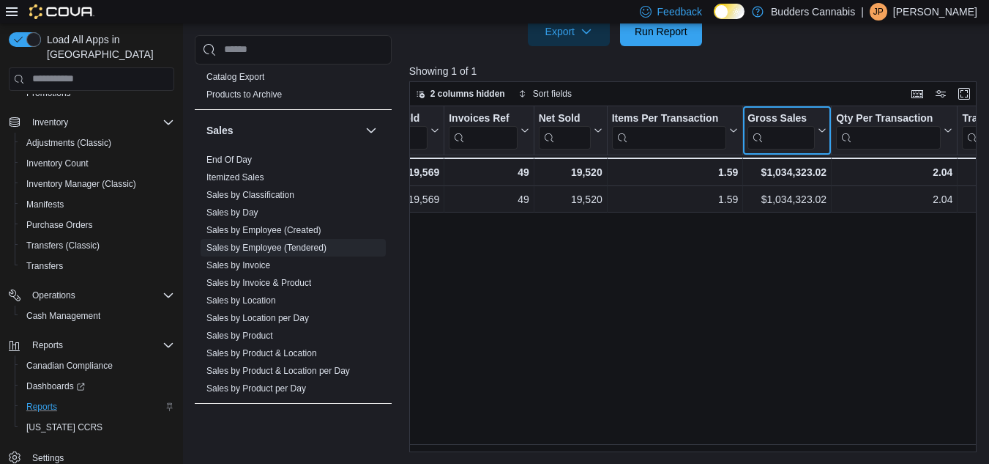
click at [822, 130] on icon at bounding box center [821, 130] width 12 height 9
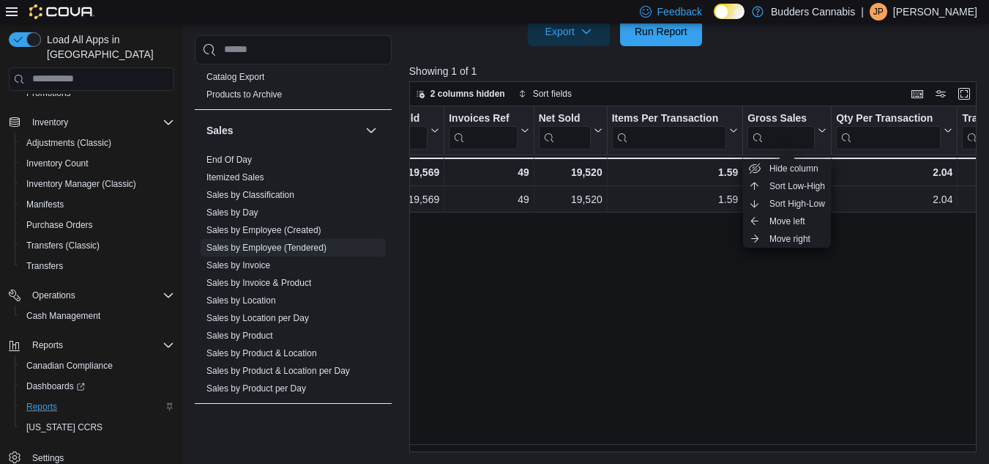
click at [686, 311] on div "Tendered Employee Click to view column header actions Invoices Sold Click to vi…" at bounding box center [695, 279] width 573 height 346
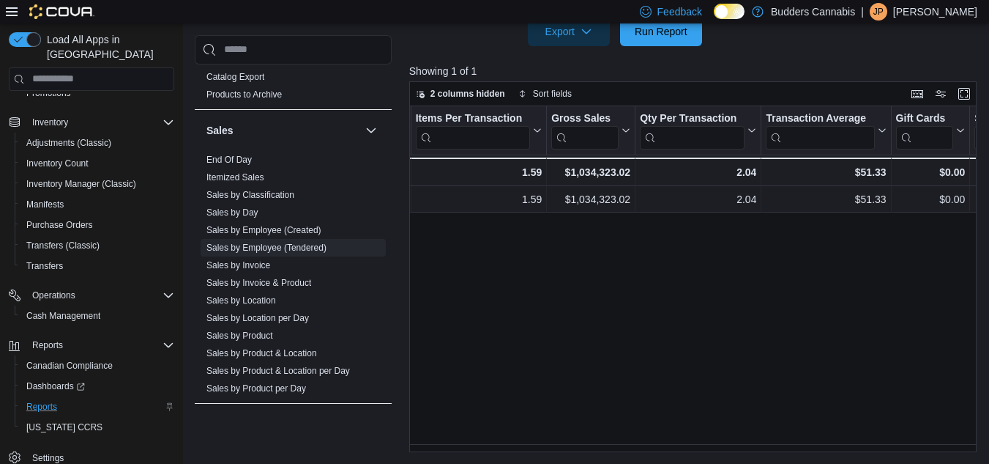
scroll to position [0, 394]
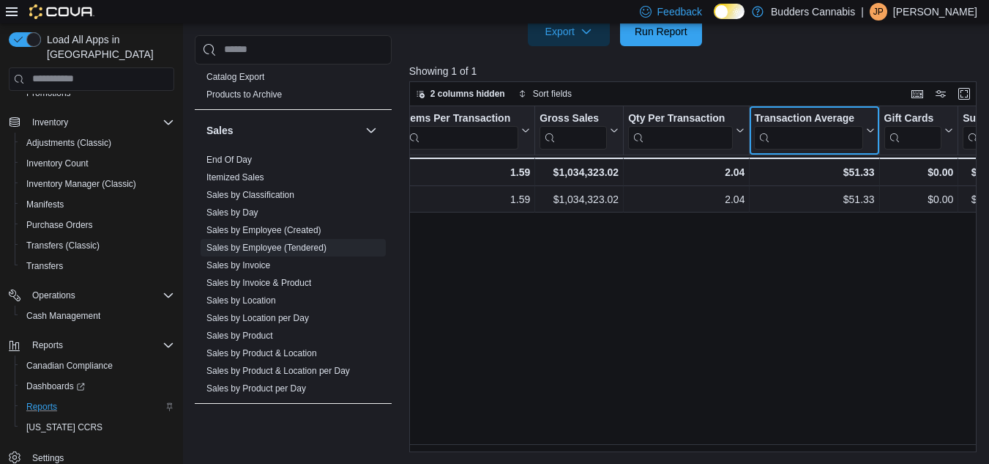
click at [867, 130] on icon at bounding box center [869, 130] width 12 height 9
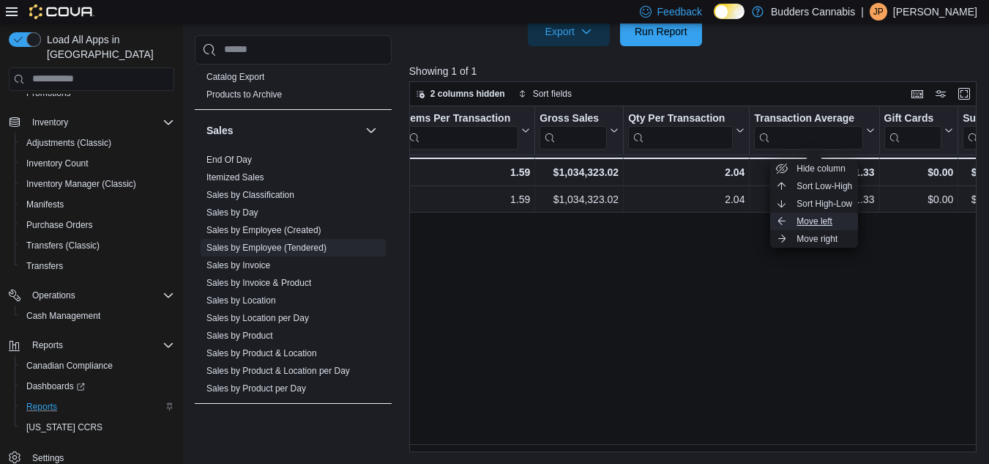
click at [809, 223] on span "Move left" at bounding box center [815, 221] width 36 height 12
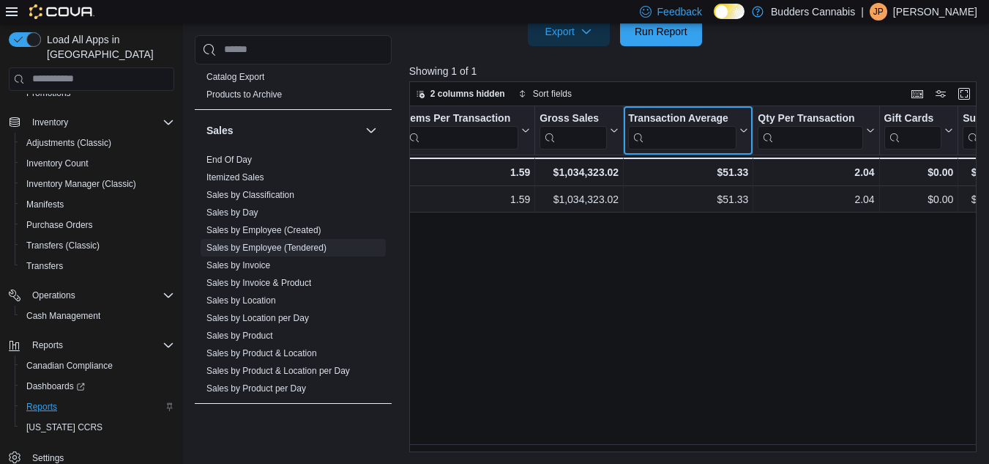
click at [746, 133] on icon at bounding box center [743, 130] width 12 height 9
drag, startPoint x: 532, startPoint y: 271, endPoint x: 606, endPoint y: 150, distance: 141.7
click at [533, 269] on div "Tendered Employee Click to view column header actions Invoices Sold Click to vi…" at bounding box center [695, 279] width 573 height 346
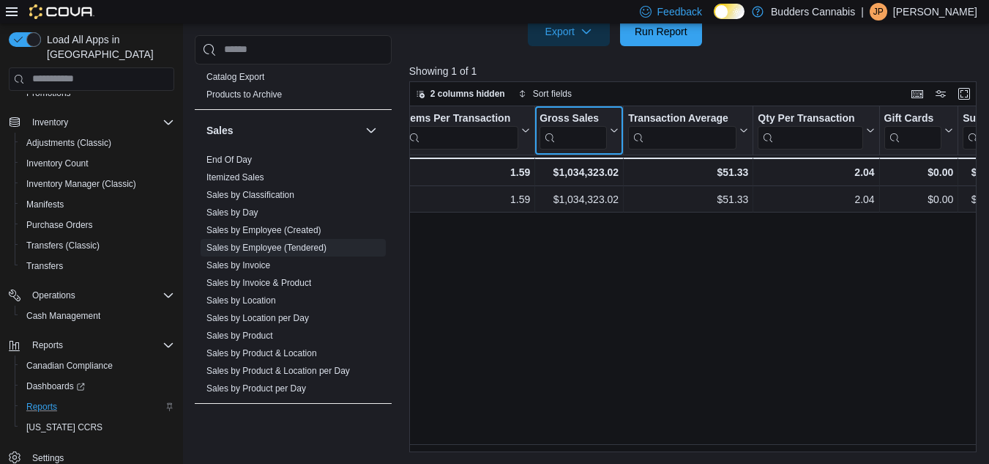
click at [612, 130] on icon at bounding box center [613, 130] width 12 height 9
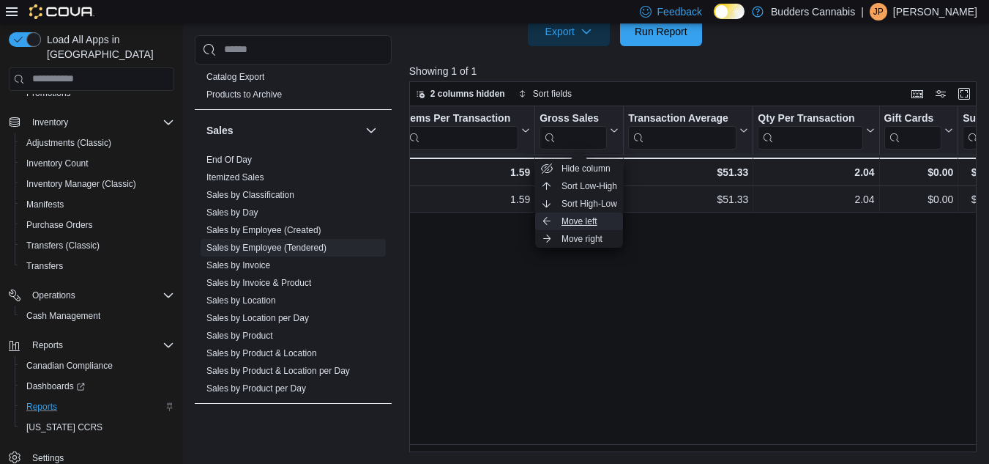
click at [599, 224] on button "Move left" at bounding box center [579, 221] width 88 height 18
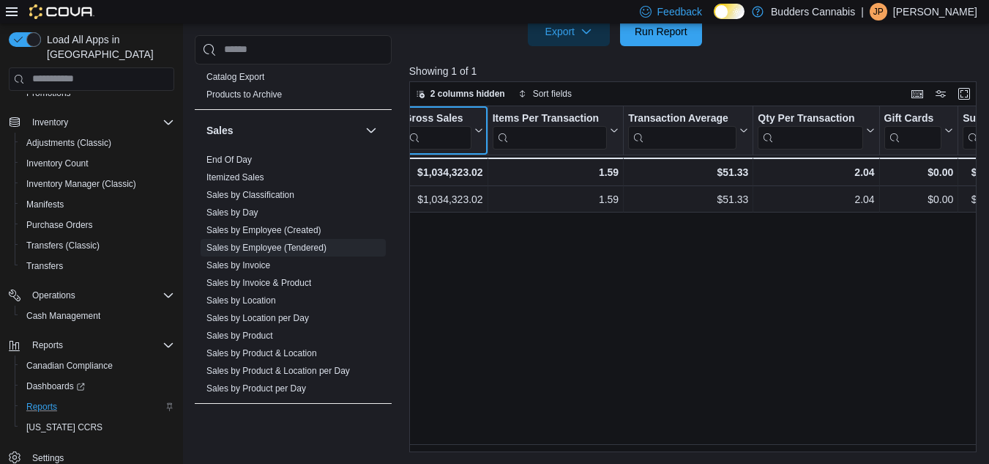
scroll to position [0, 385]
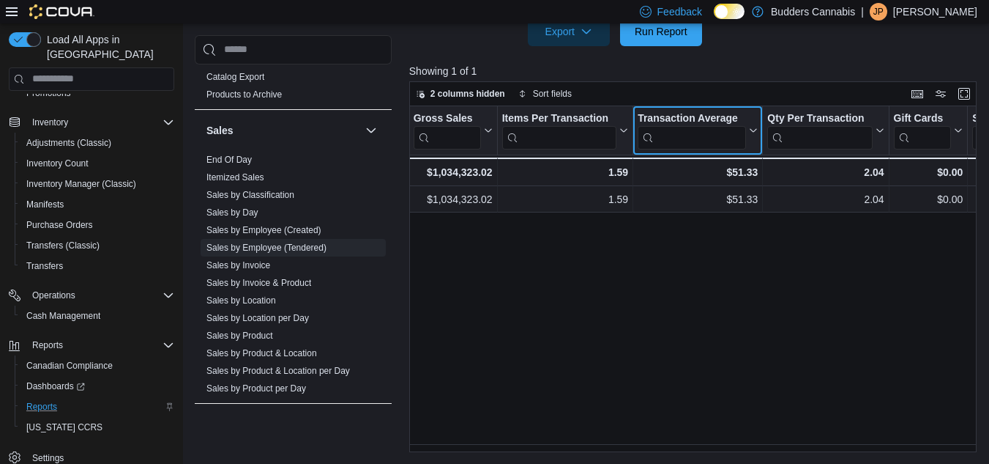
click at [753, 130] on icon at bounding box center [752, 130] width 12 height 9
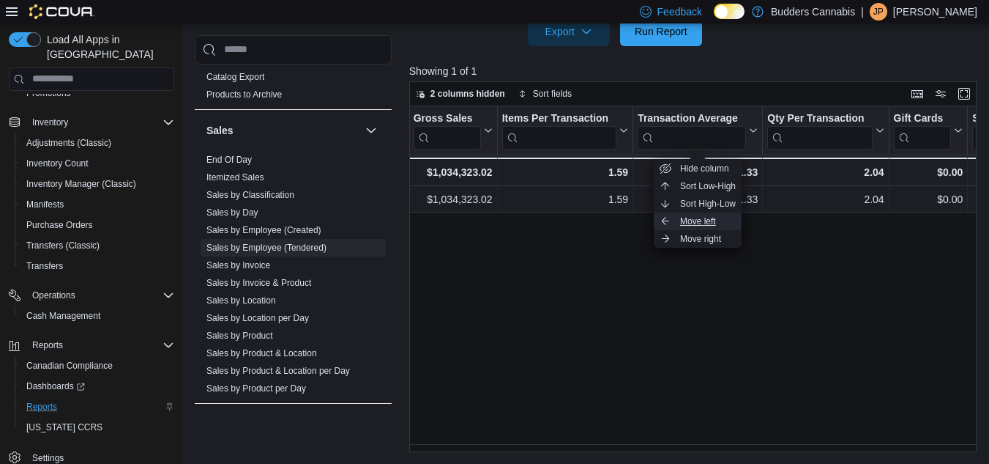
click at [688, 222] on span "Move left" at bounding box center [698, 221] width 36 height 12
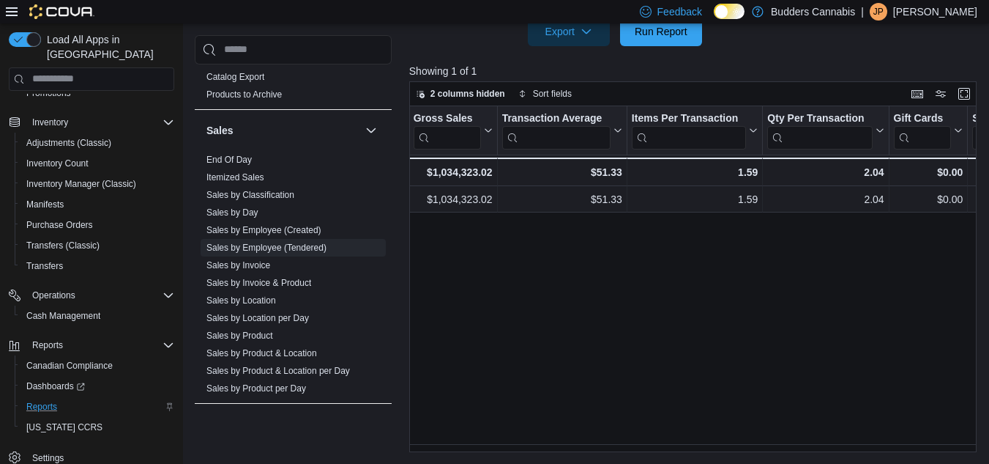
scroll to position [0, 0]
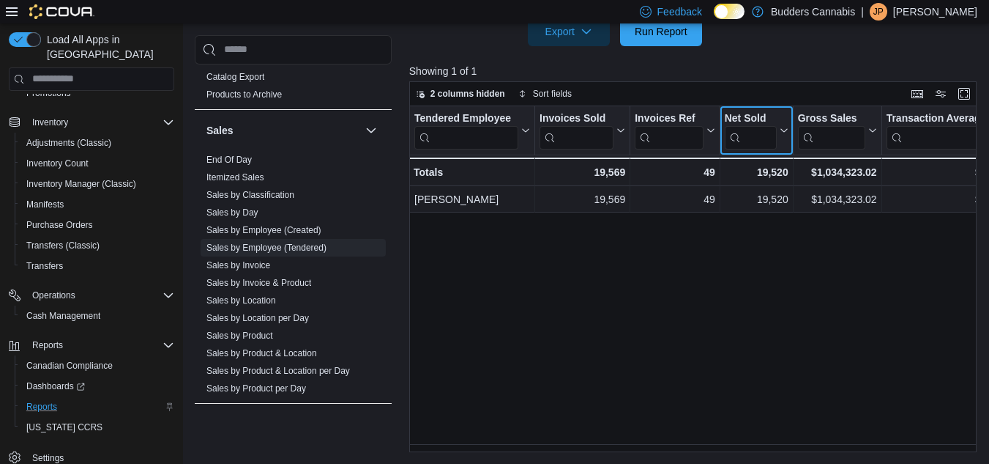
click at [781, 127] on icon at bounding box center [782, 130] width 12 height 9
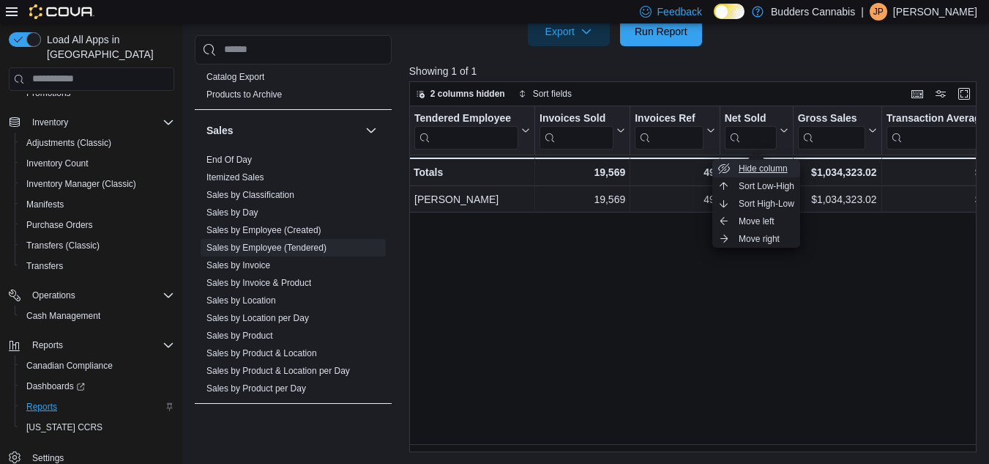
click at [770, 169] on span "Hide column" at bounding box center [763, 169] width 49 height 12
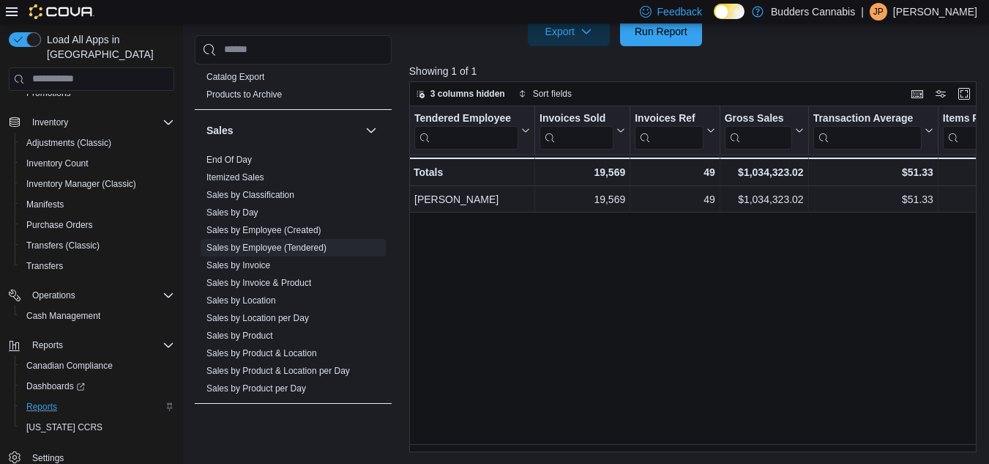
click at [724, 291] on div "Tendered Employee Click to view column header actions Invoices Sold Click to vi…" at bounding box center [695, 279] width 573 height 346
